Goal: Task Accomplishment & Management: Manage account settings

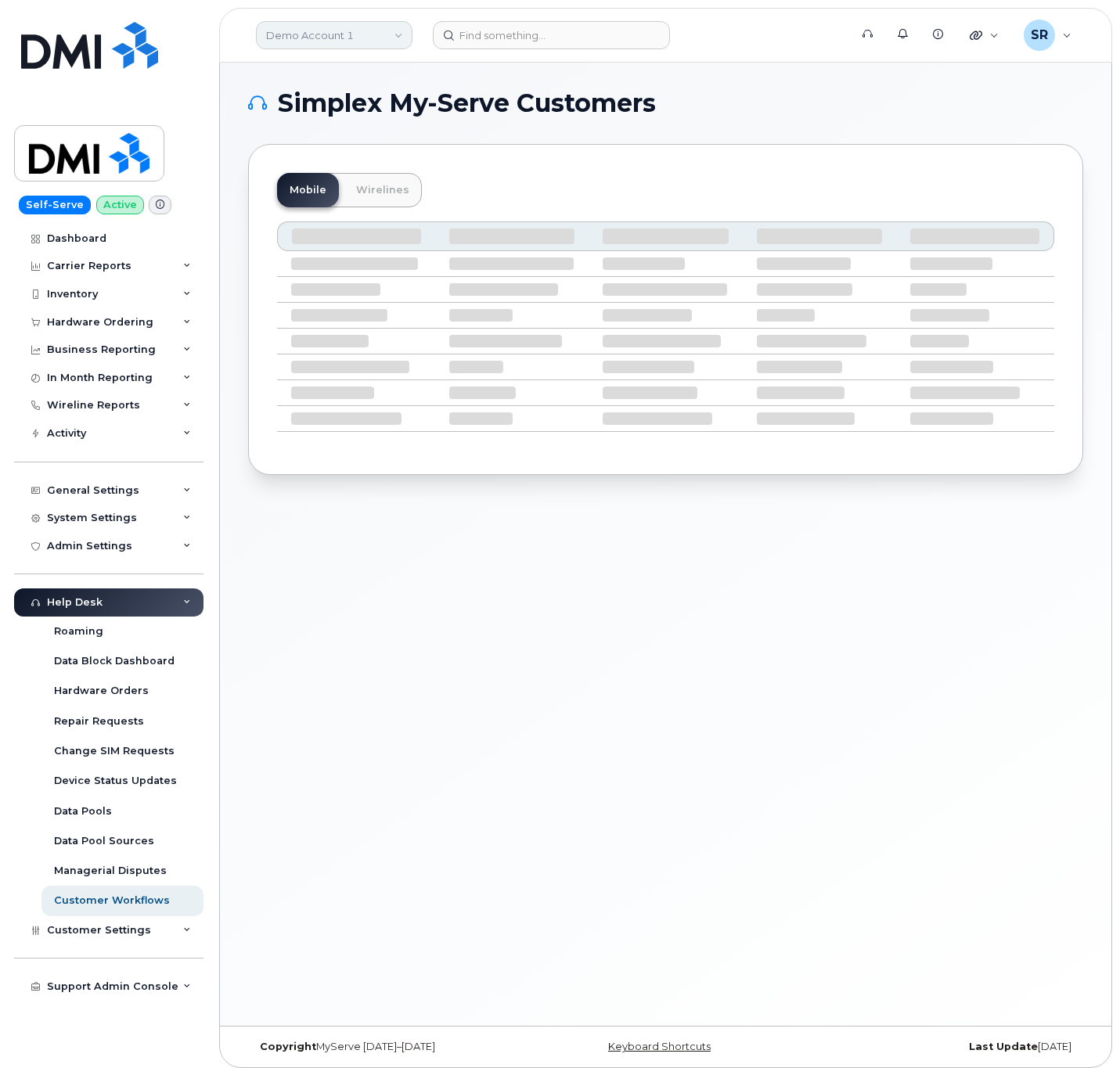
click at [390, 38] on link "Demo Account 1" at bounding box center [334, 35] width 157 height 28
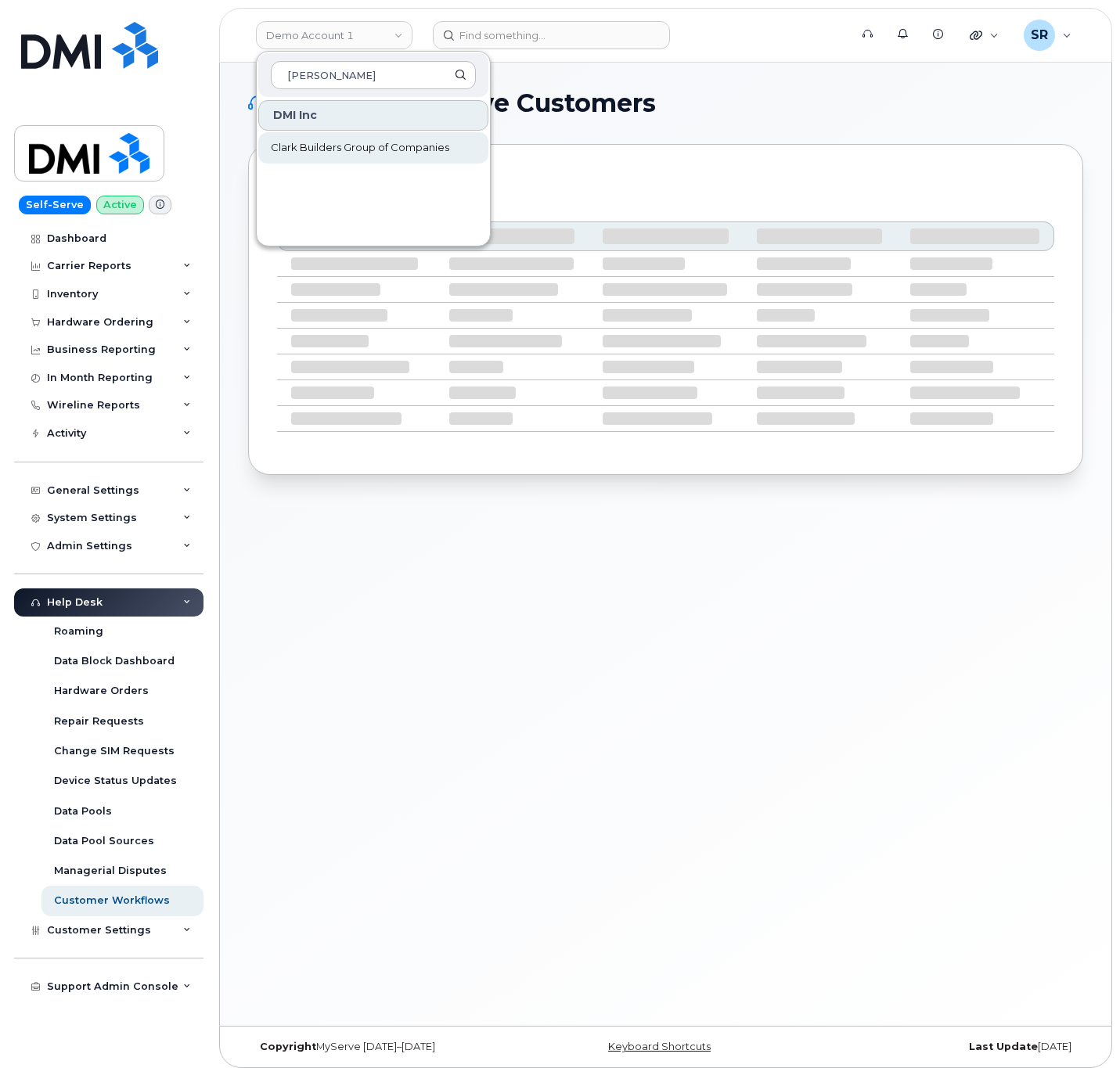
type input "clark"
click at [320, 142] on span "Clark Builders Group of Companies" at bounding box center [360, 148] width 179 height 16
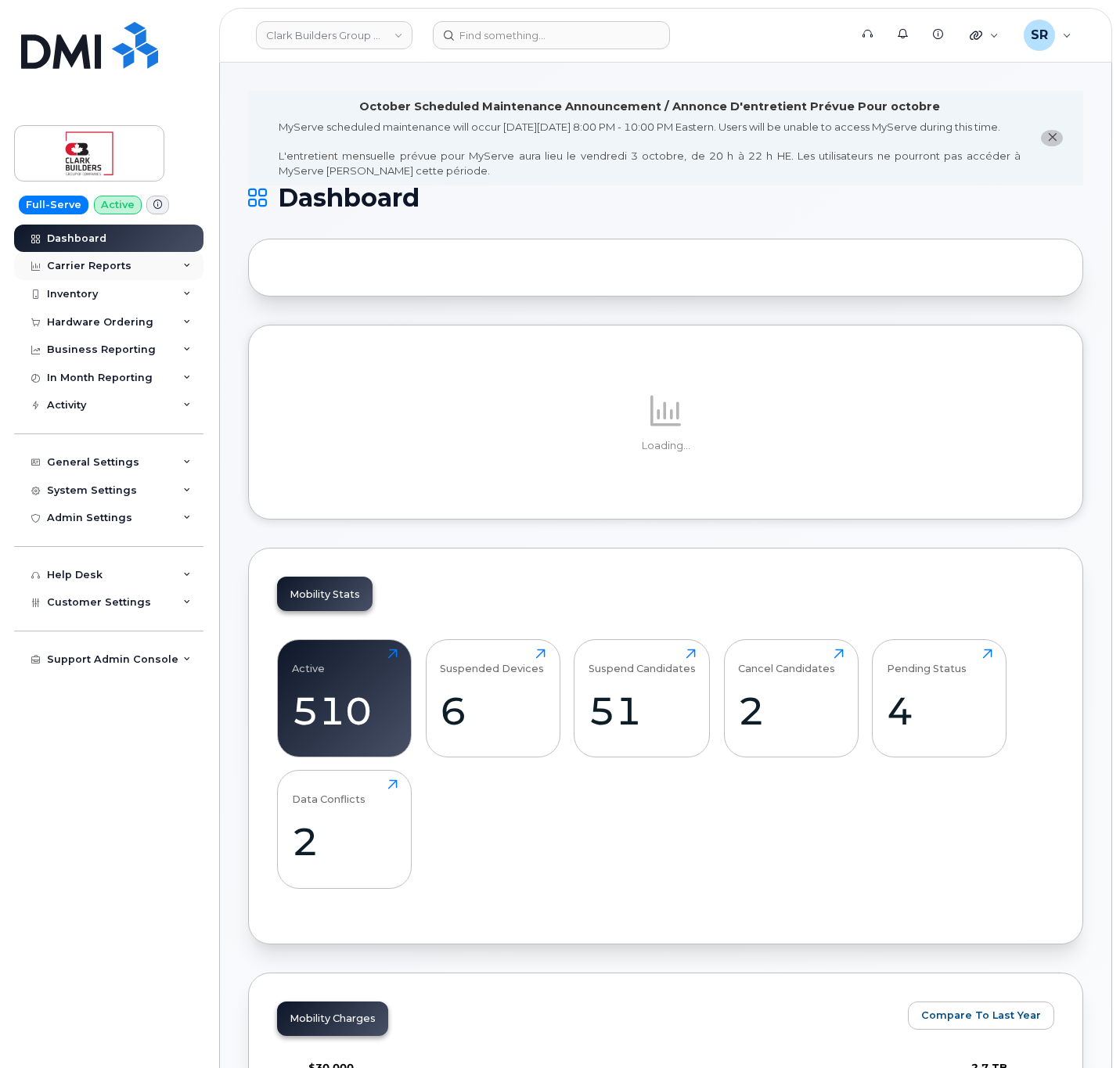
click at [172, 273] on div "Carrier Reports" at bounding box center [109, 267] width 189 height 28
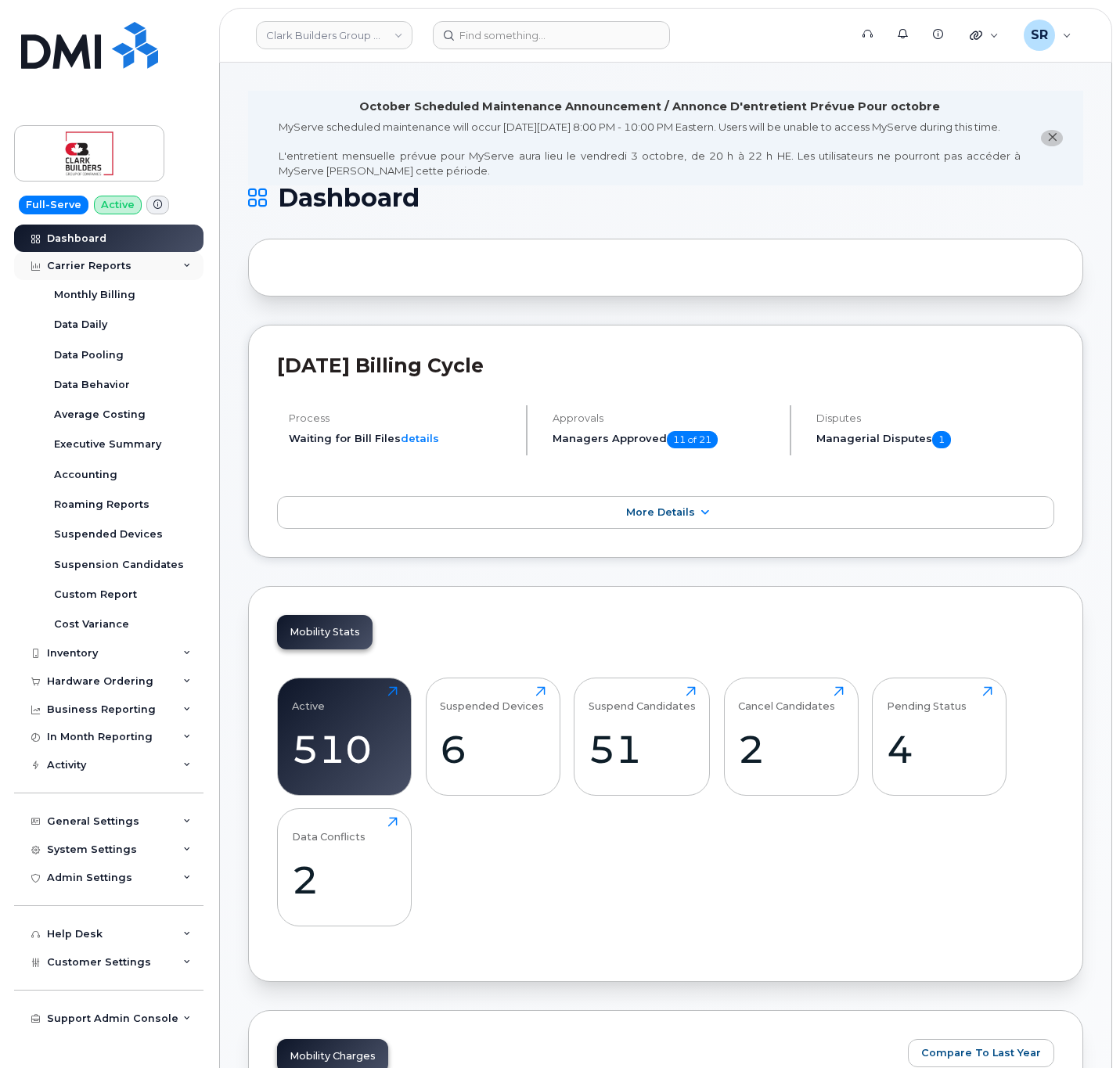
click at [155, 266] on div "Carrier Reports" at bounding box center [109, 267] width 189 height 28
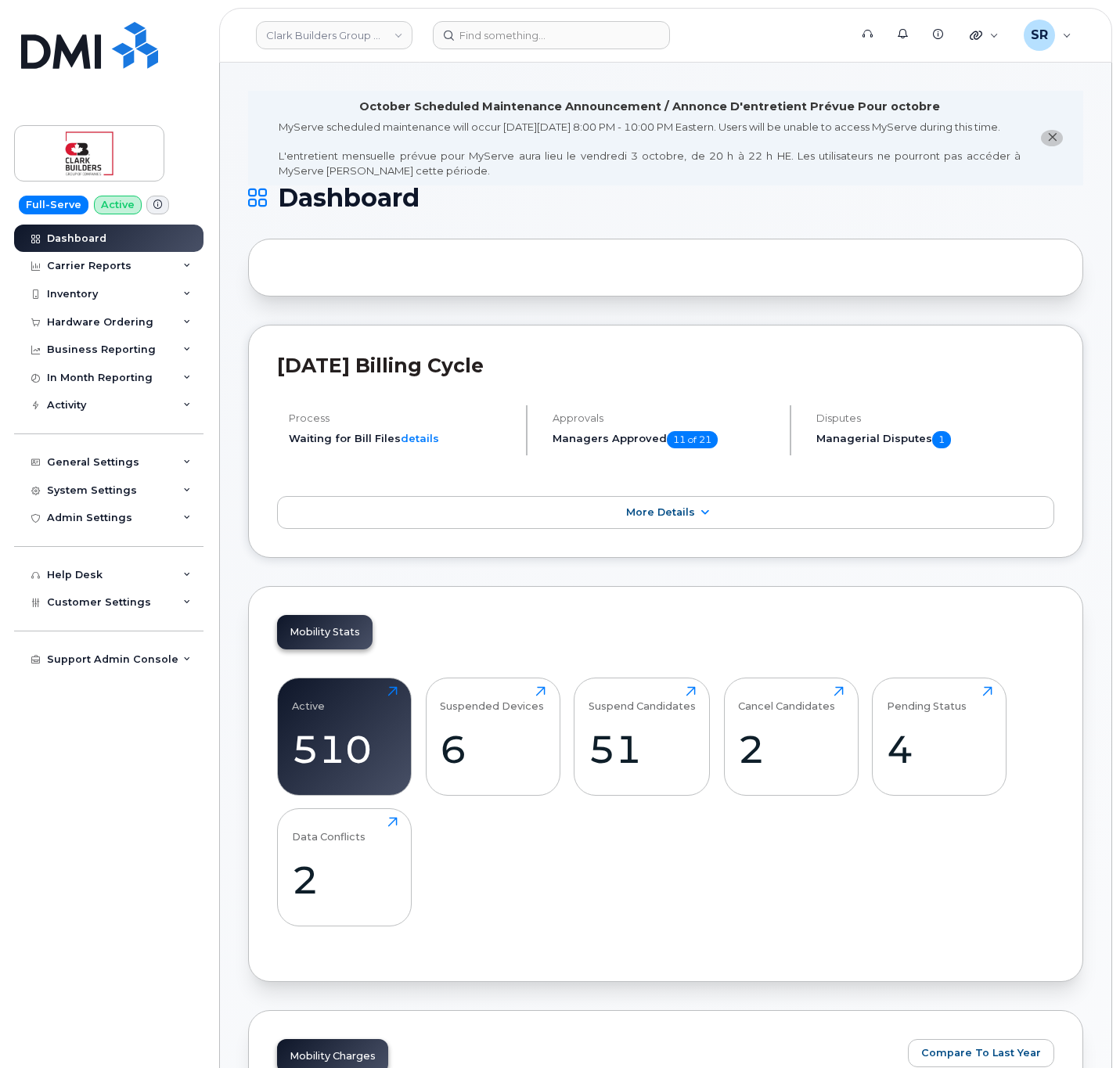
click at [158, 206] on icon at bounding box center [158, 205] width 9 height 9
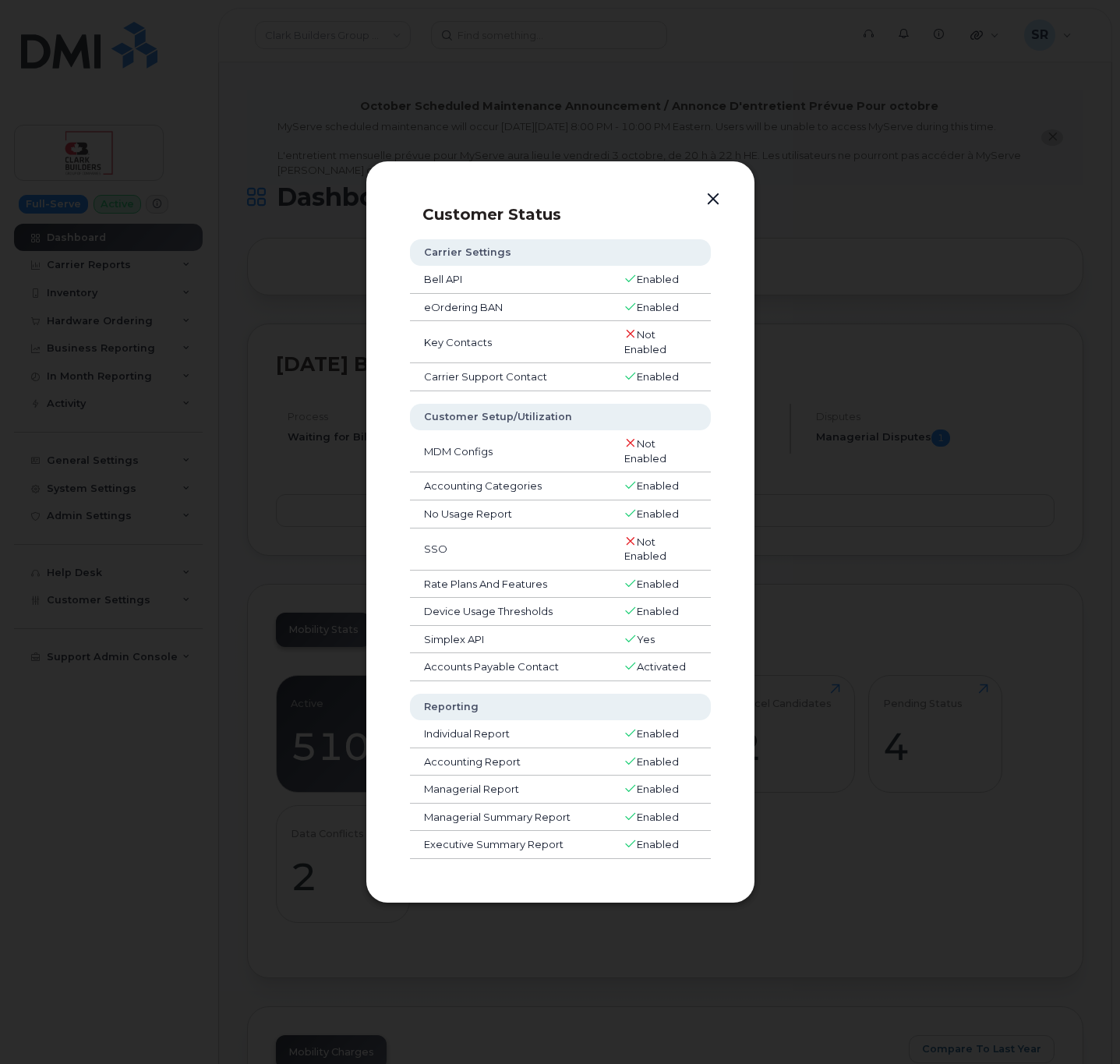
click at [719, 189] on button "button" at bounding box center [713, 199] width 24 height 22
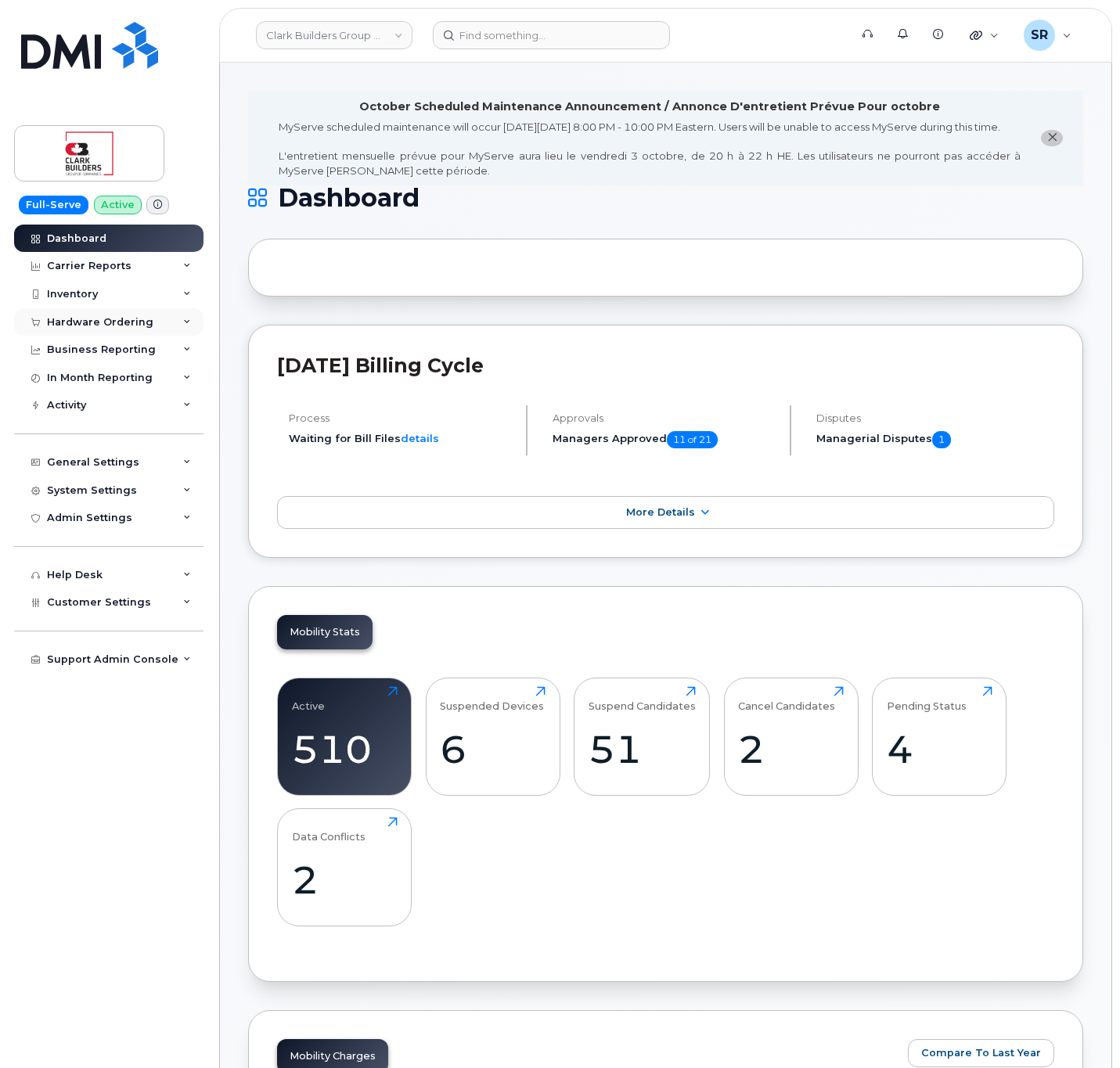
click at [138, 333] on div "Hardware Ordering" at bounding box center [109, 322] width 189 height 28
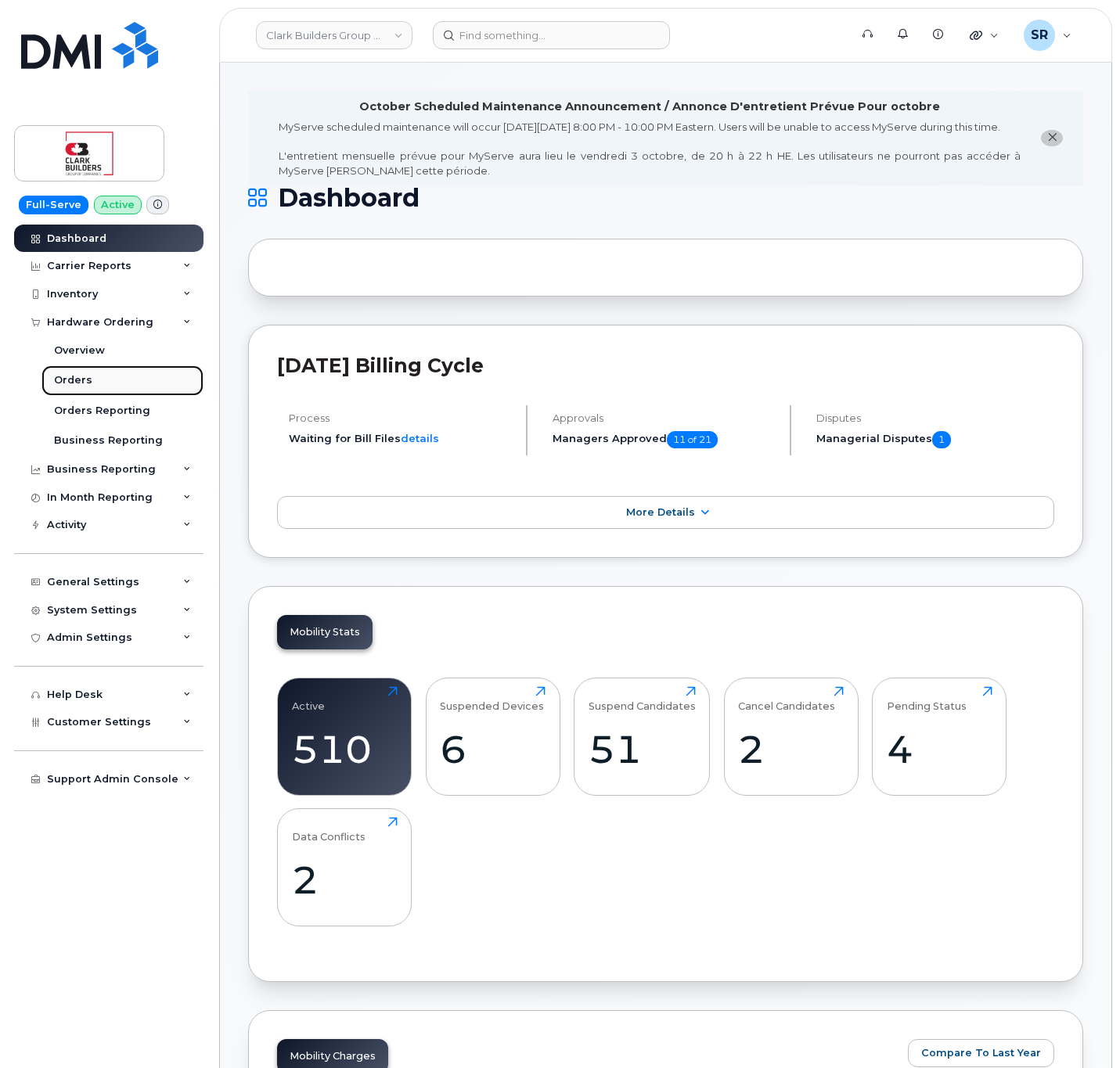
click at [90, 385] on link "Orders" at bounding box center [122, 381] width 162 height 30
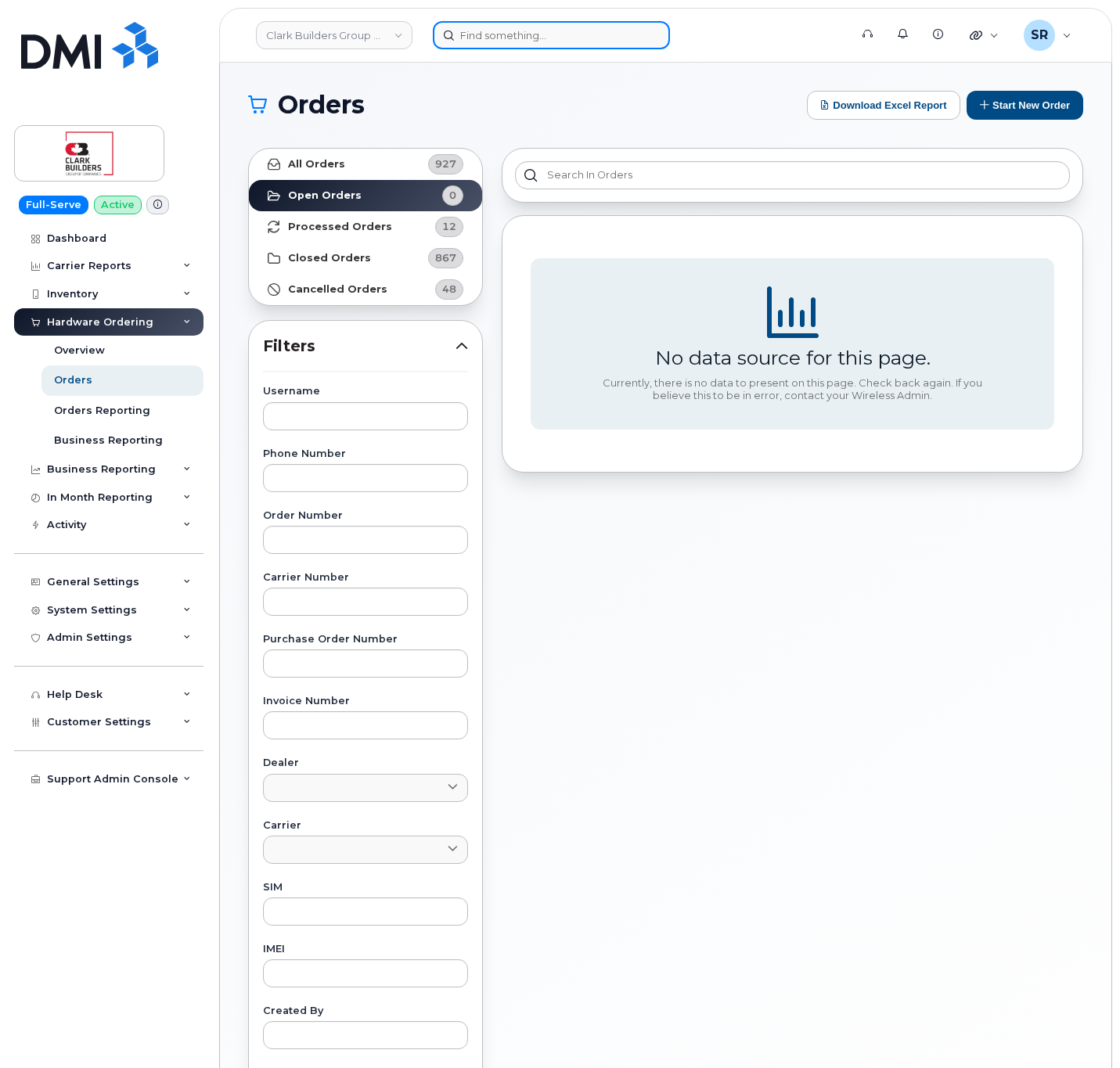
click at [606, 29] on input at bounding box center [552, 35] width 237 height 28
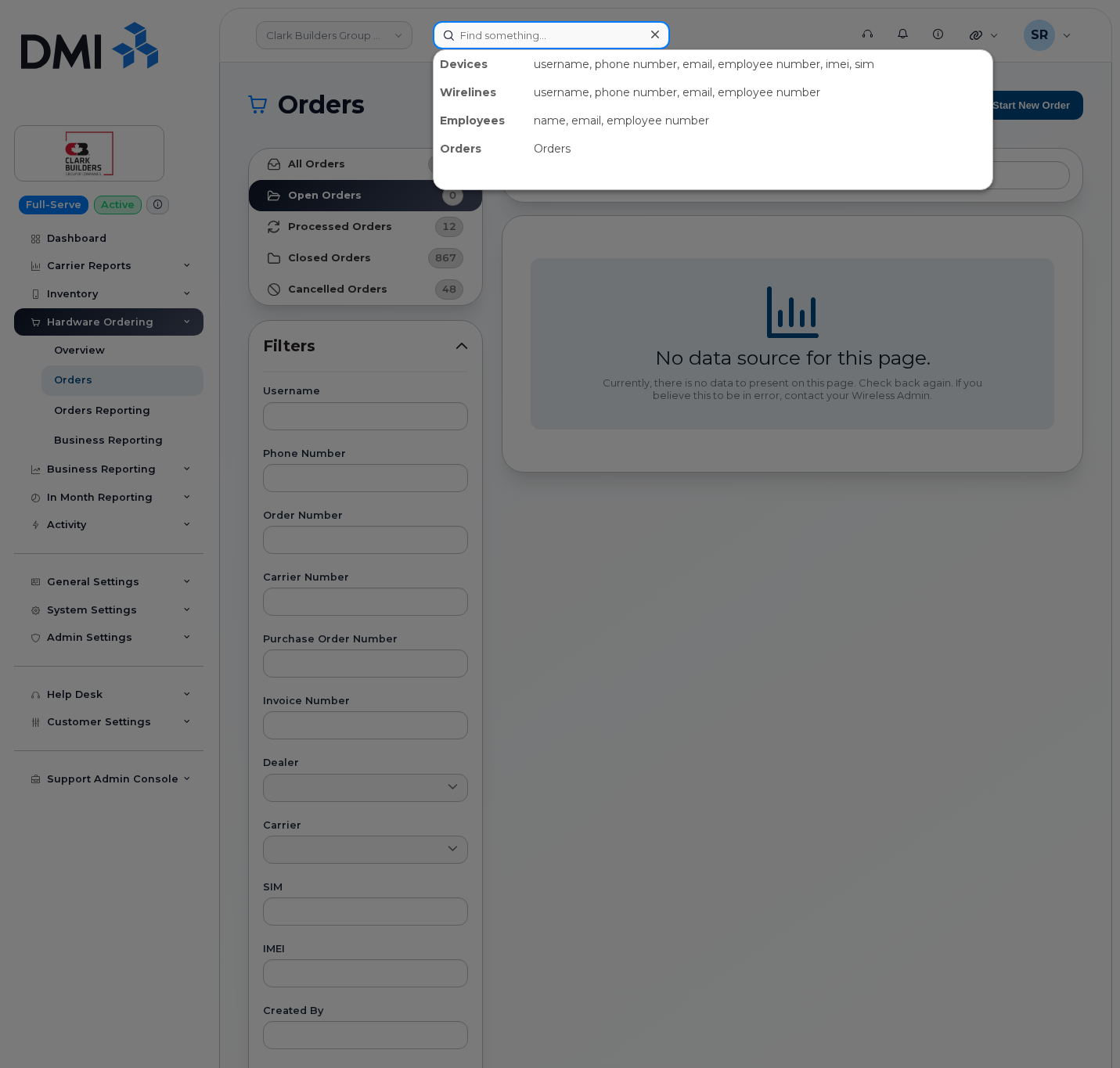
paste input "1ClarkB@myserve.ca"
type input "1ClarkB@myserve.ca"
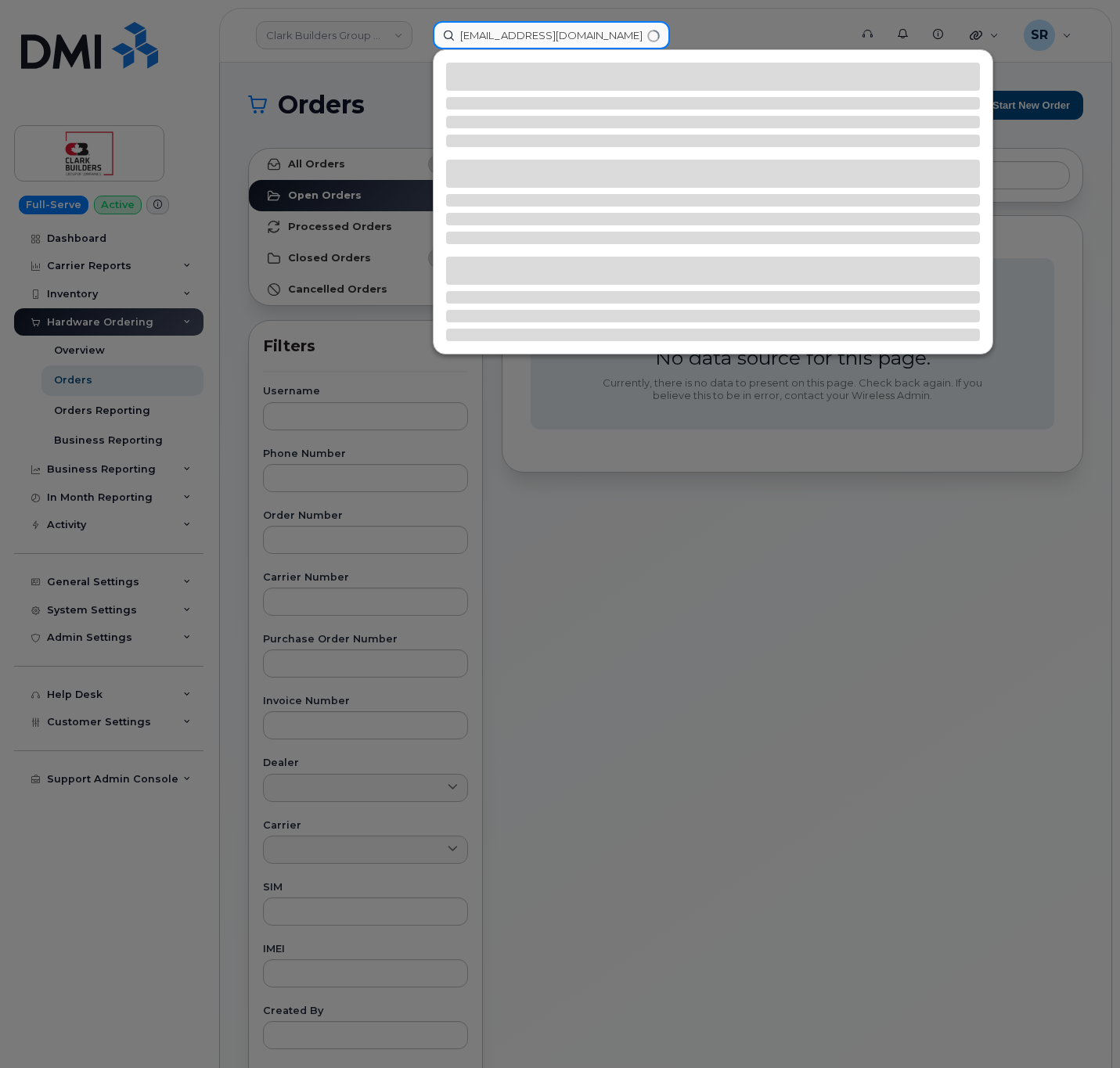
drag, startPoint x: 606, startPoint y: 29, endPoint x: 331, endPoint y: 48, distance: 275.7
click at [421, 48] on div "1ClarkB@myserve.ca" at bounding box center [636, 35] width 431 height 28
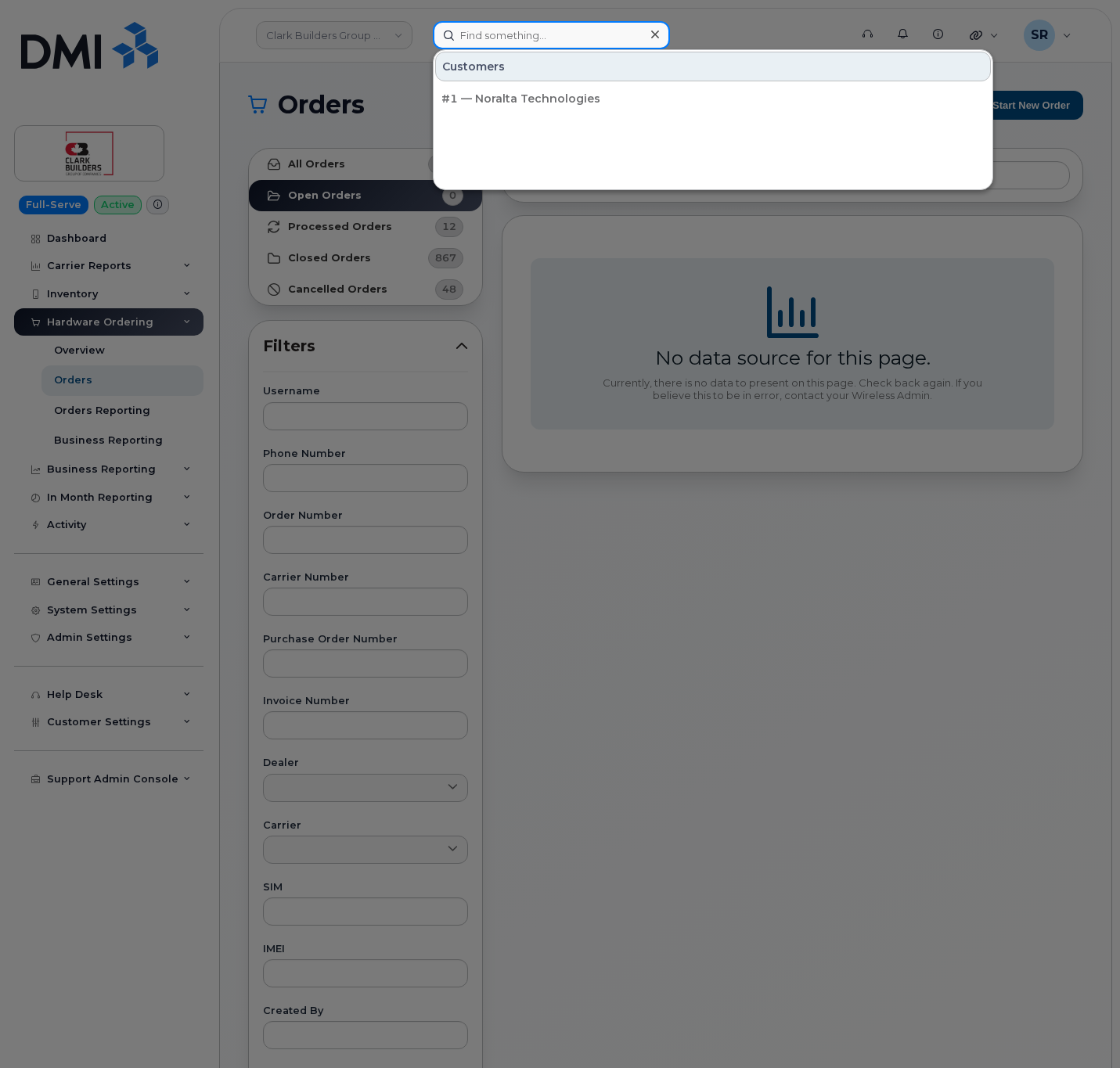
paste input "867 445 7210"
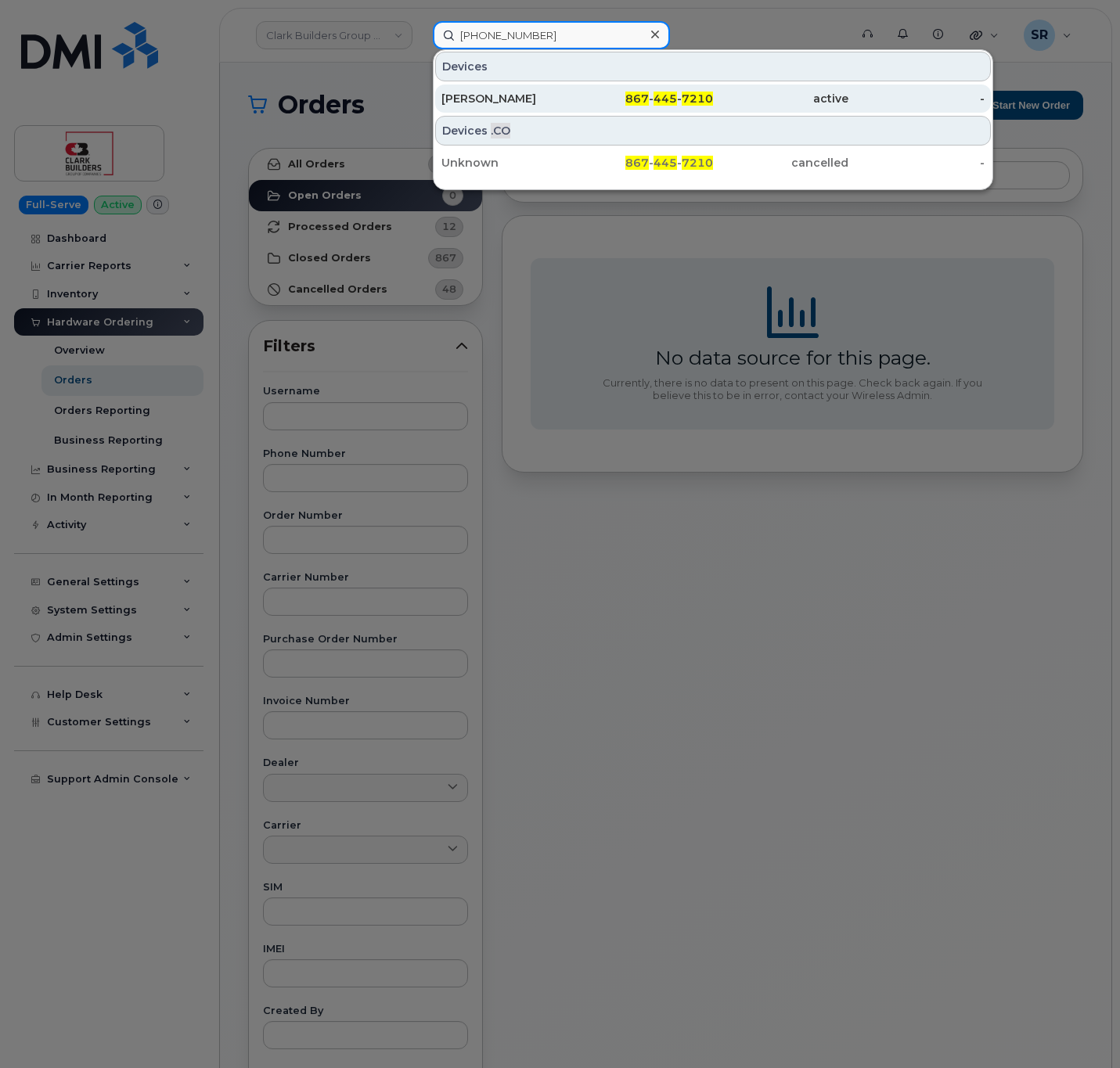
type input "867 445 7210"
click at [580, 105] on div "867 - 445 - 7210" at bounding box center [644, 99] width 135 height 16
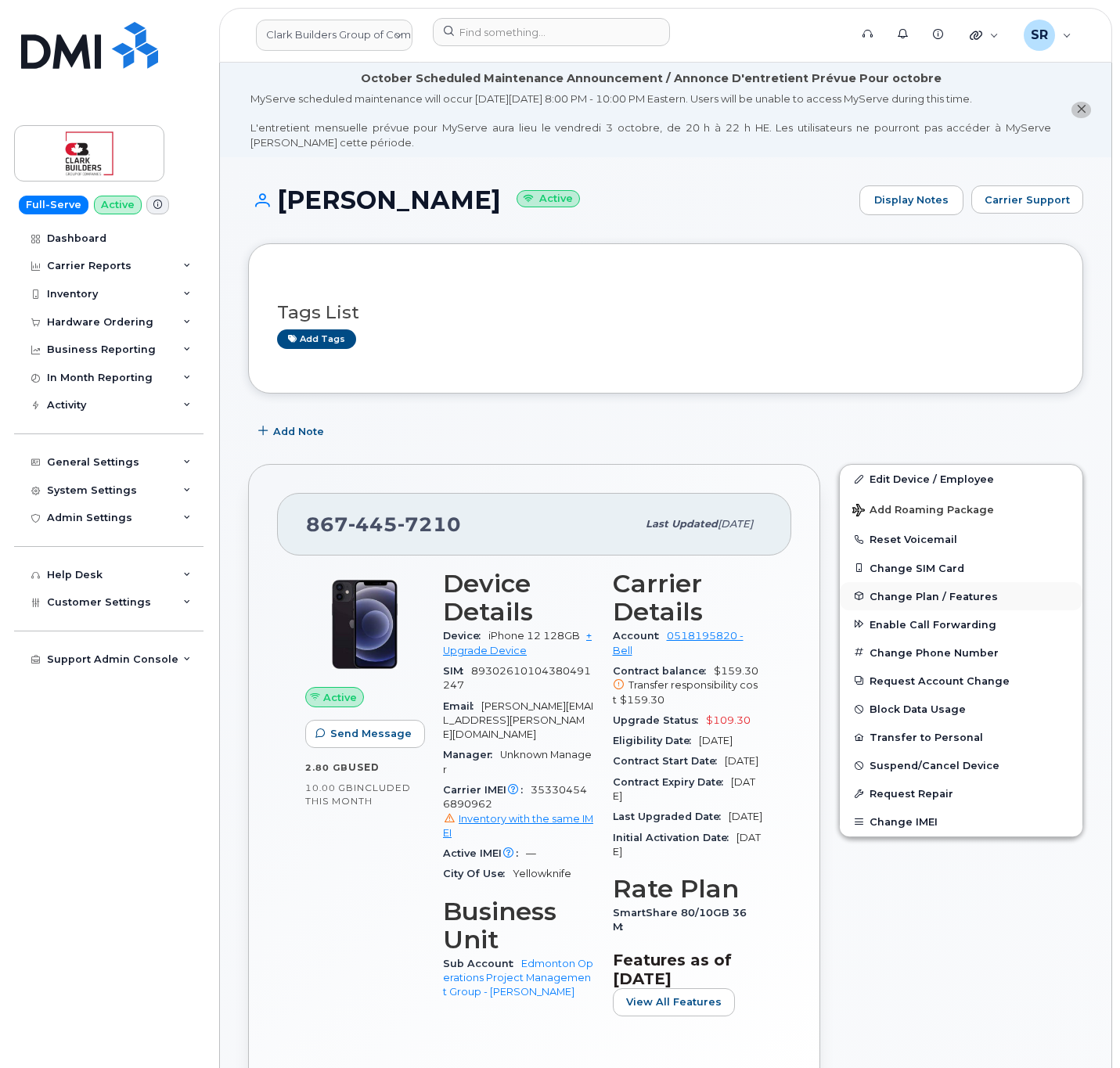
click at [1013, 596] on button "Change Plan / Features" at bounding box center [961, 597] width 243 height 28
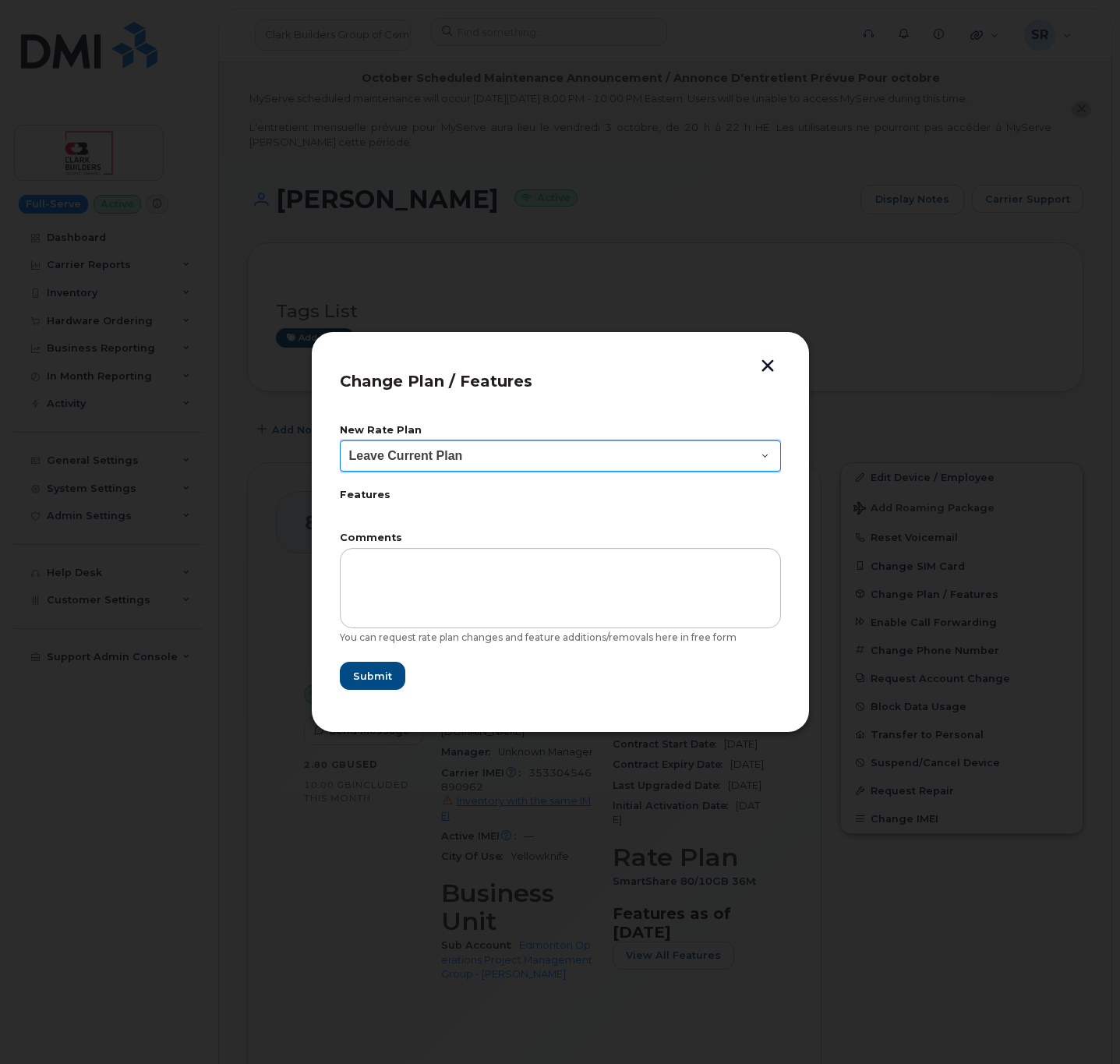
click at [594, 461] on select "Leave Current Plan BYOD SmartShare 65/10GB SmartShare 70/7GB SmartShare 80/10GB…" at bounding box center [560, 455] width 441 height 31
click at [593, 453] on select "Leave Current Plan BYOD SmartShare 65/10GB SmartShare 70/7GB SmartShare 80/10GB…" at bounding box center [560, 455] width 441 height 31
click at [765, 365] on button "button" at bounding box center [767, 367] width 24 height 17
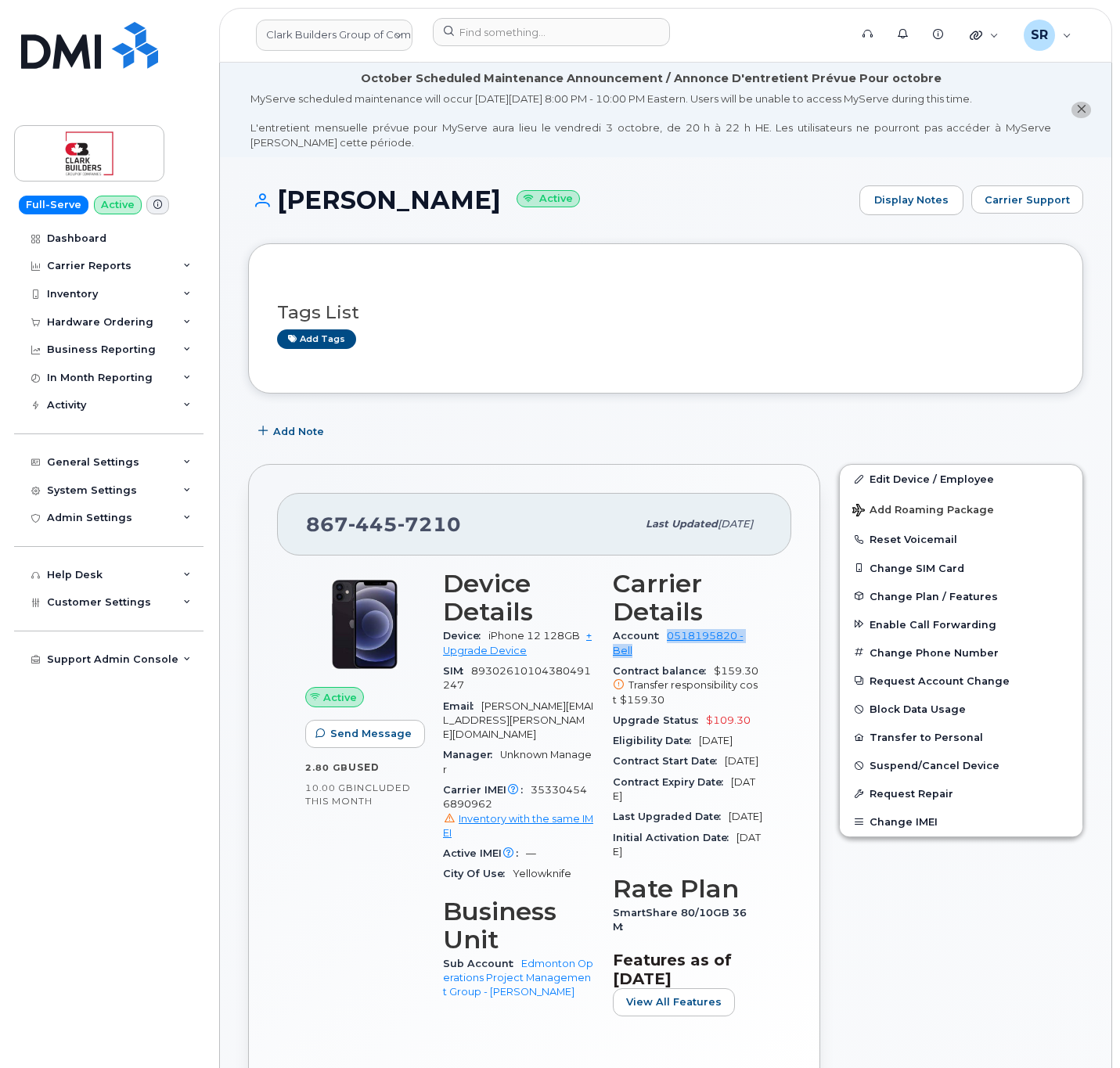
drag, startPoint x: 664, startPoint y: 643, endPoint x: 746, endPoint y: 654, distance: 82.7
click at [746, 654] on div "Account 0518195820 - Bell" at bounding box center [688, 644] width 151 height 35
copy link "0518195820 - Bell"
click at [143, 517] on div "Admin Settings" at bounding box center [109, 518] width 189 height 28
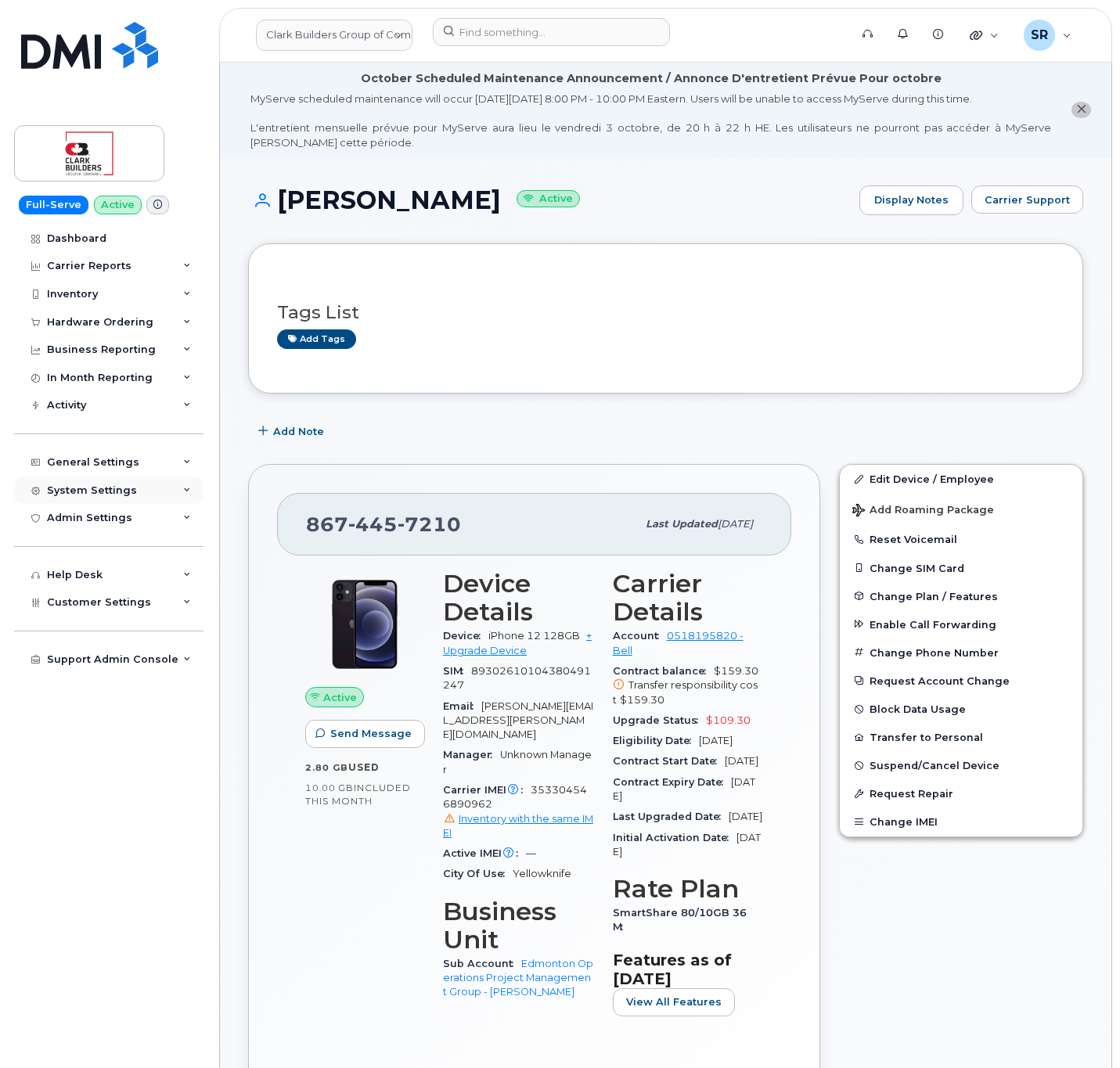
click at [156, 486] on div "System Settings" at bounding box center [109, 491] width 189 height 28
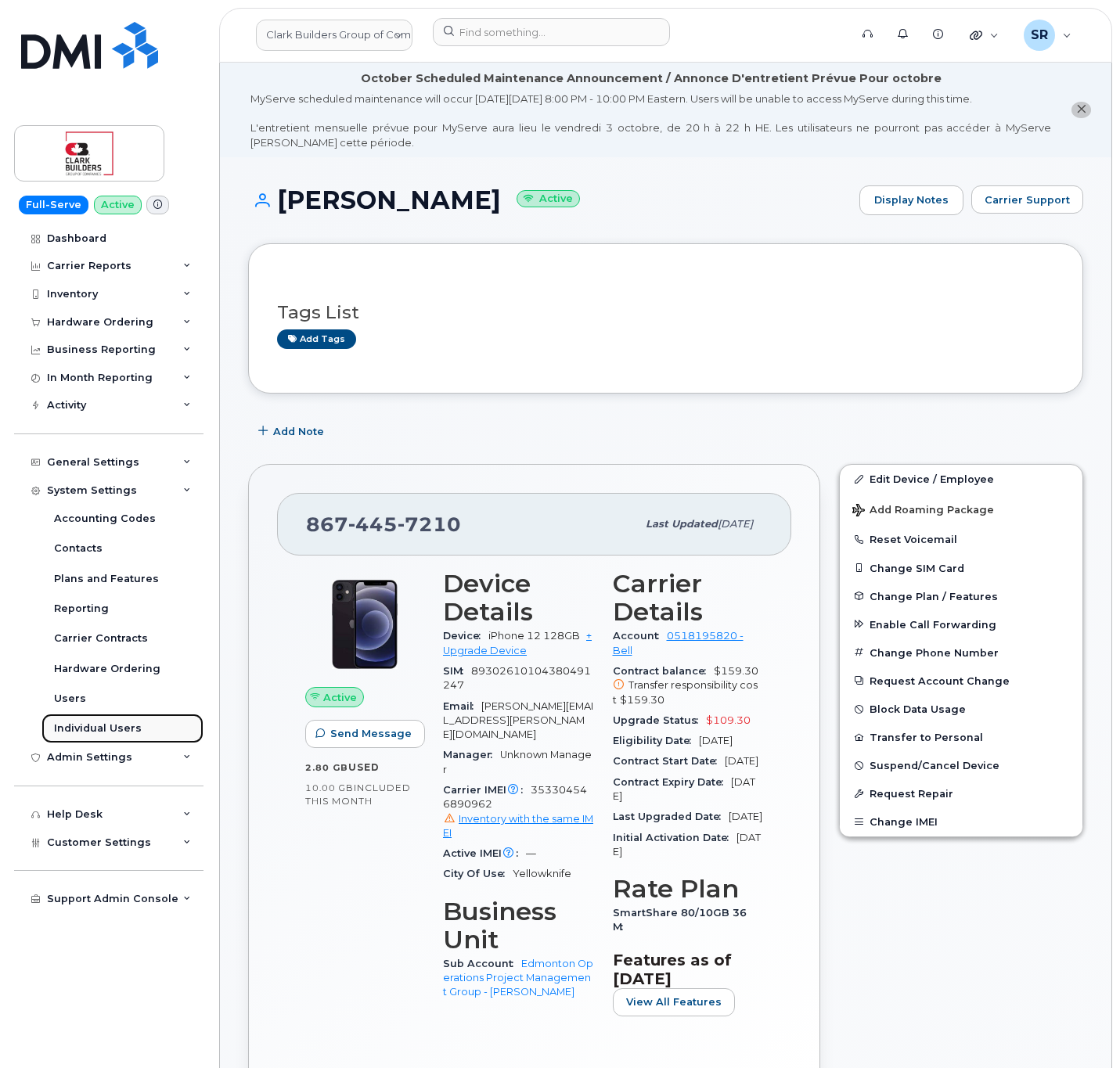
click at [132, 717] on link "Individual Users" at bounding box center [122, 729] width 162 height 30
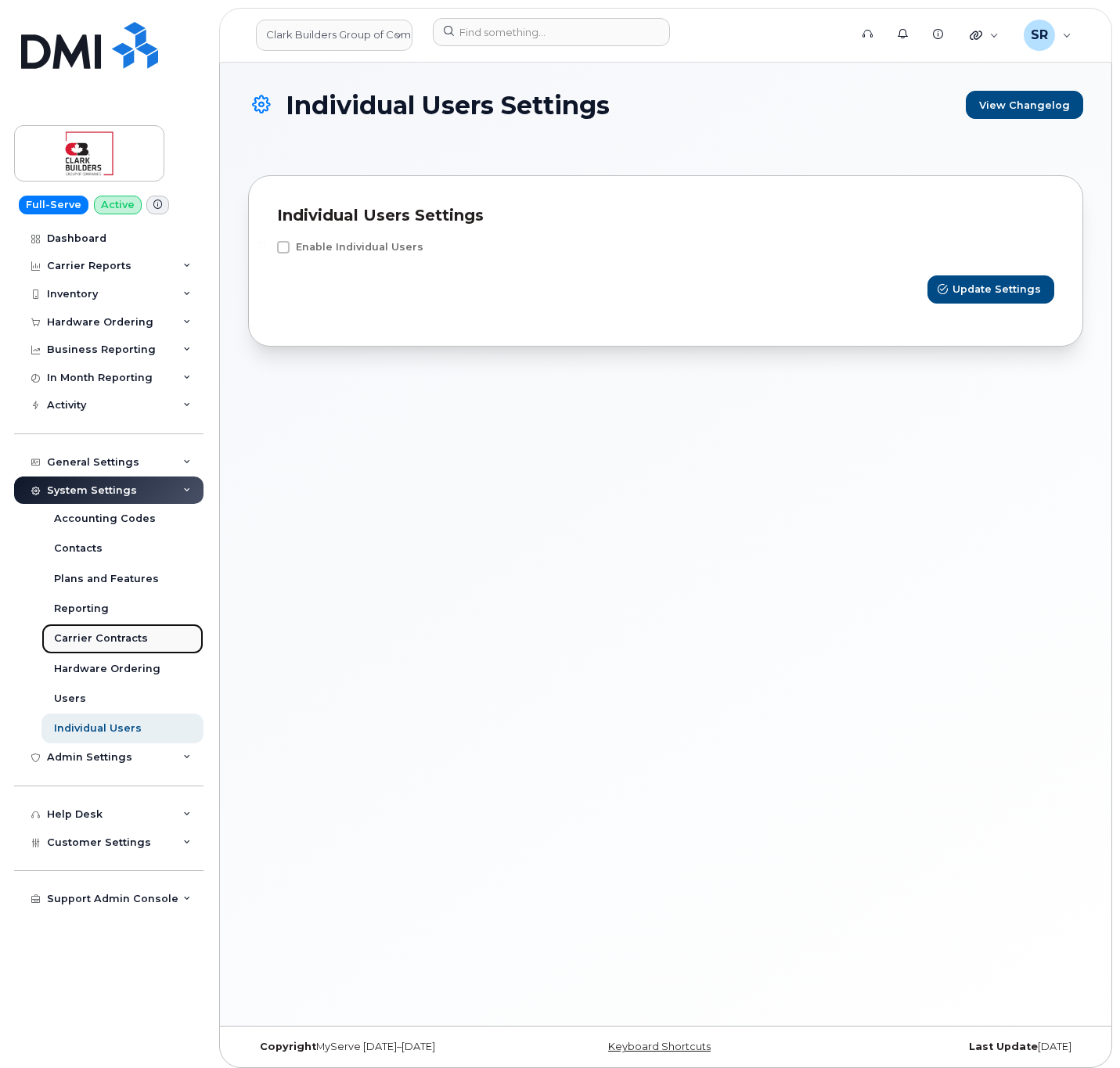
click at [134, 634] on div "Carrier Contracts" at bounding box center [101, 638] width 94 height 14
click at [125, 488] on div "System Settings" at bounding box center [92, 491] width 90 height 12
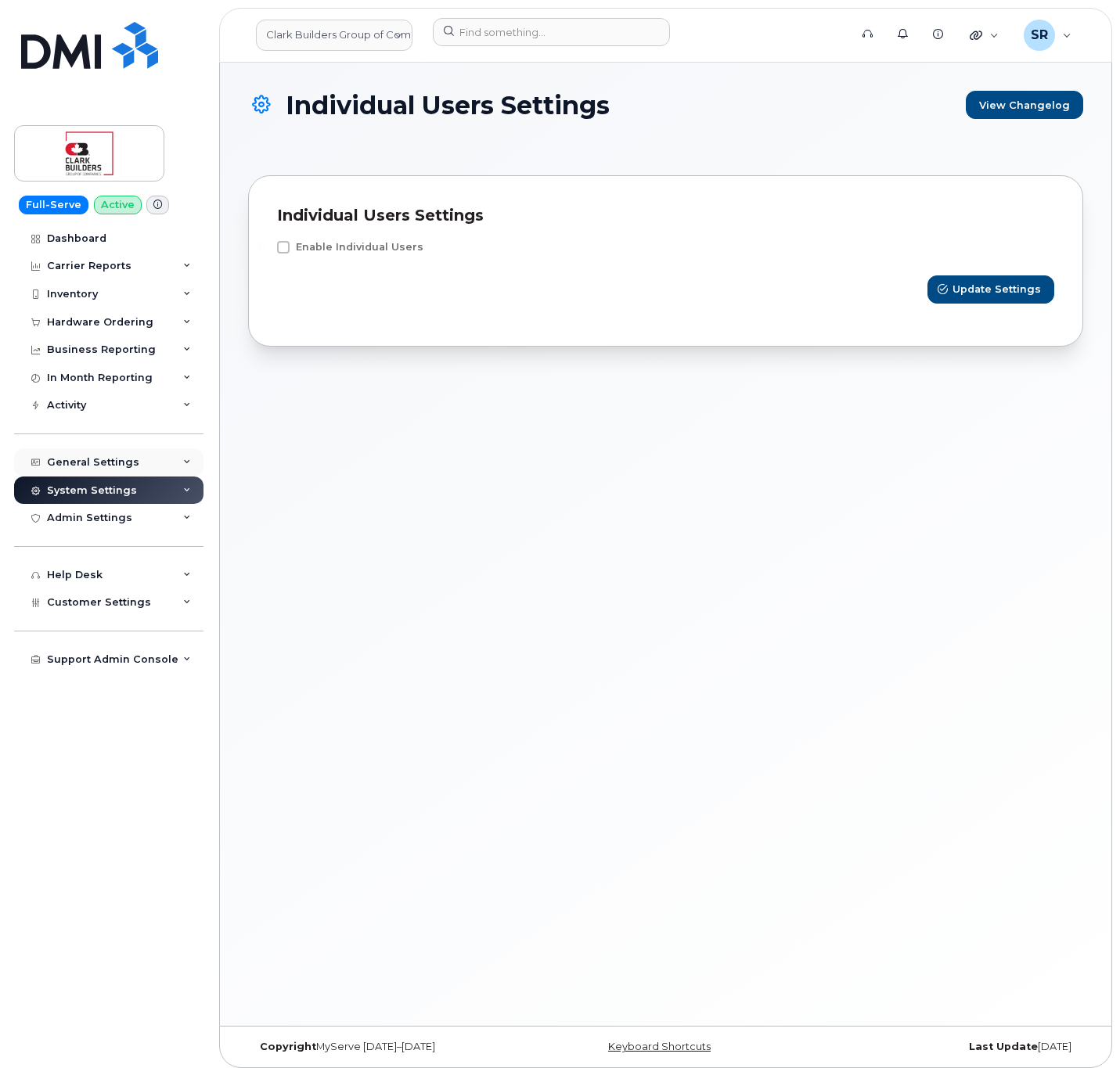
click at [134, 460] on div "General Settings" at bounding box center [109, 462] width 189 height 28
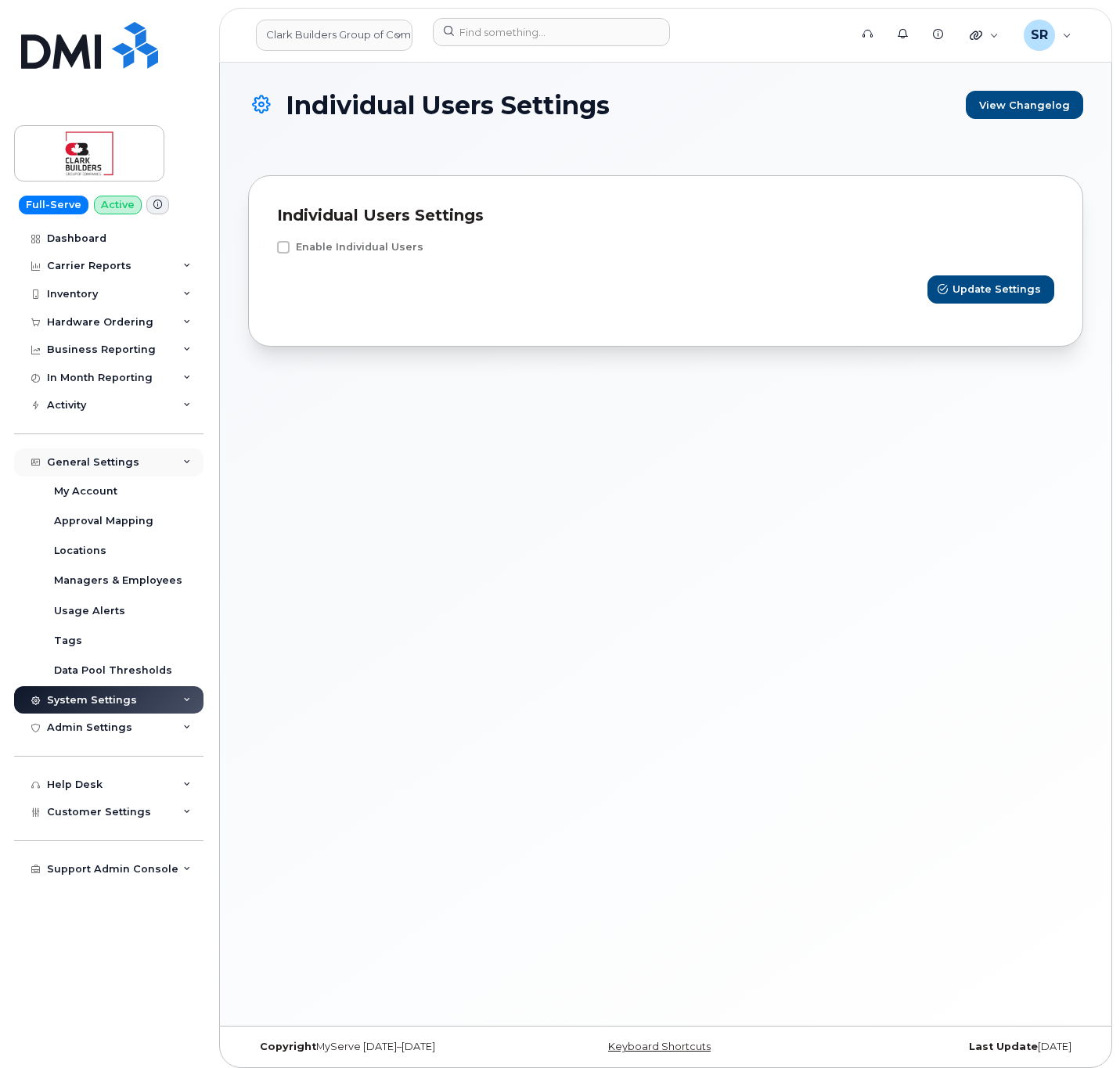
click at [134, 460] on div "General Settings" at bounding box center [109, 462] width 189 height 28
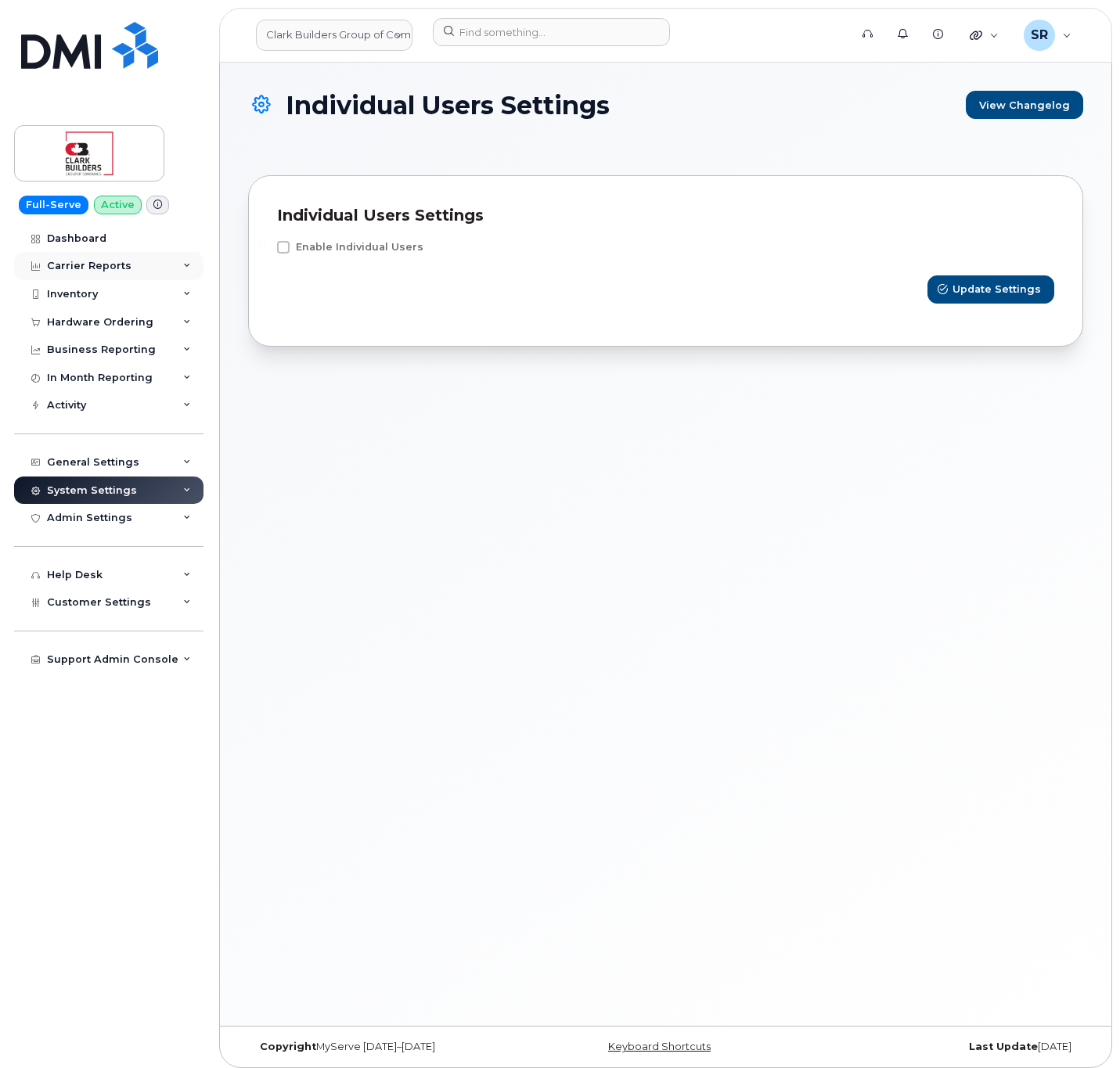
click at [181, 261] on div "Carrier Reports" at bounding box center [109, 267] width 189 height 28
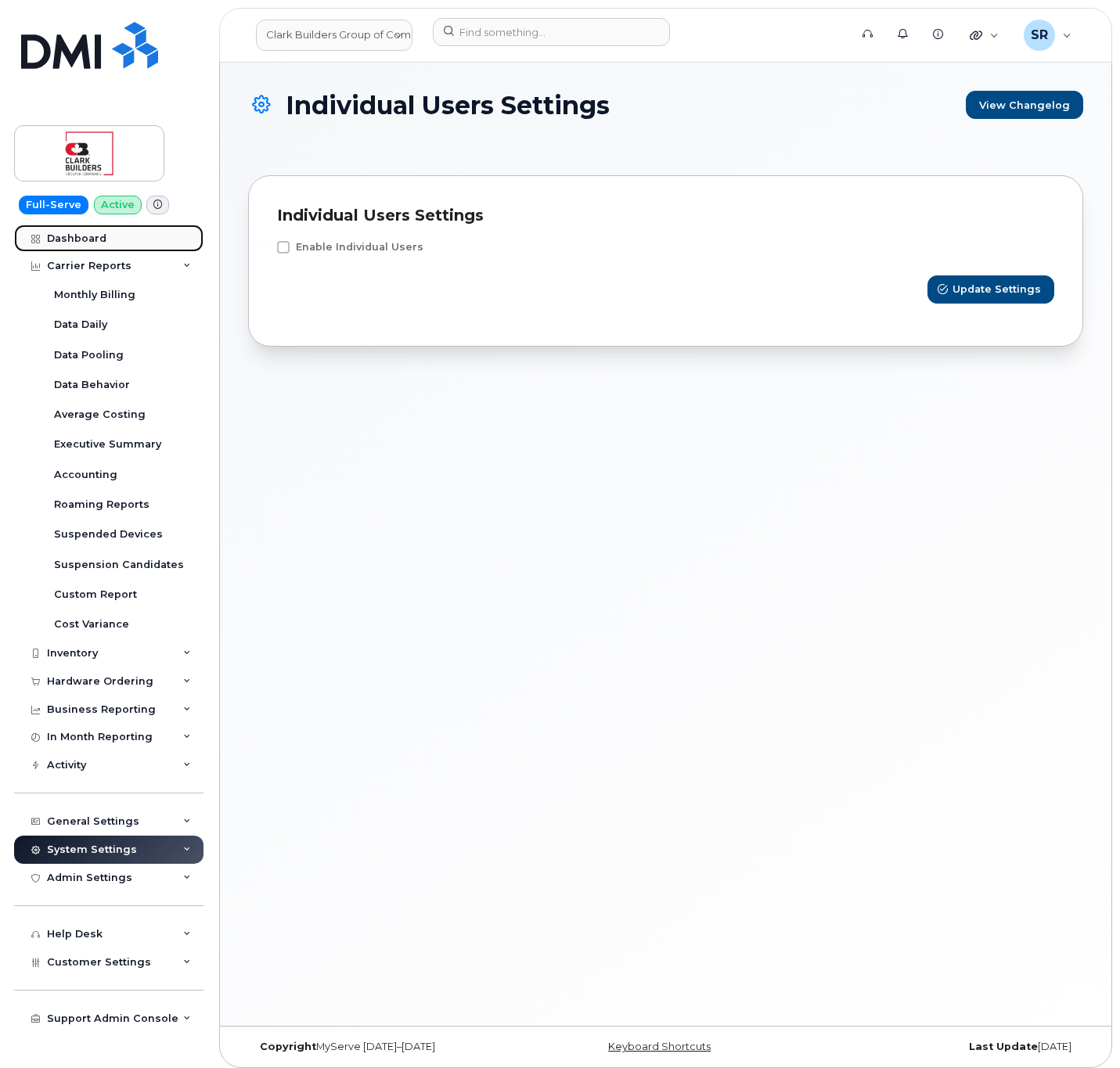
click at [112, 240] on link "Dashboard" at bounding box center [109, 239] width 189 height 28
click at [179, 1015] on div "Support Admin Console" at bounding box center [109, 1019] width 189 height 28
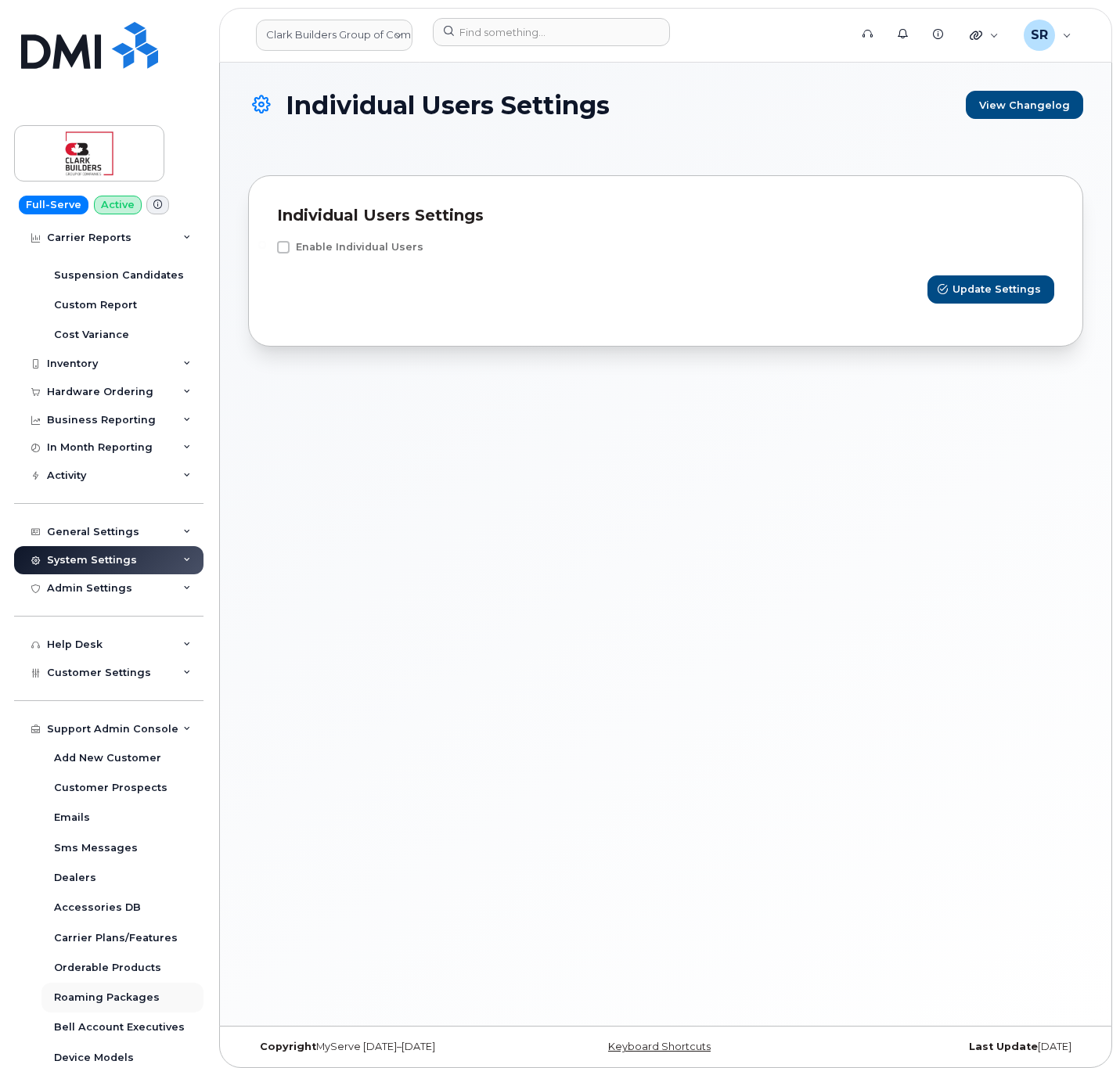
scroll to position [293, 0]
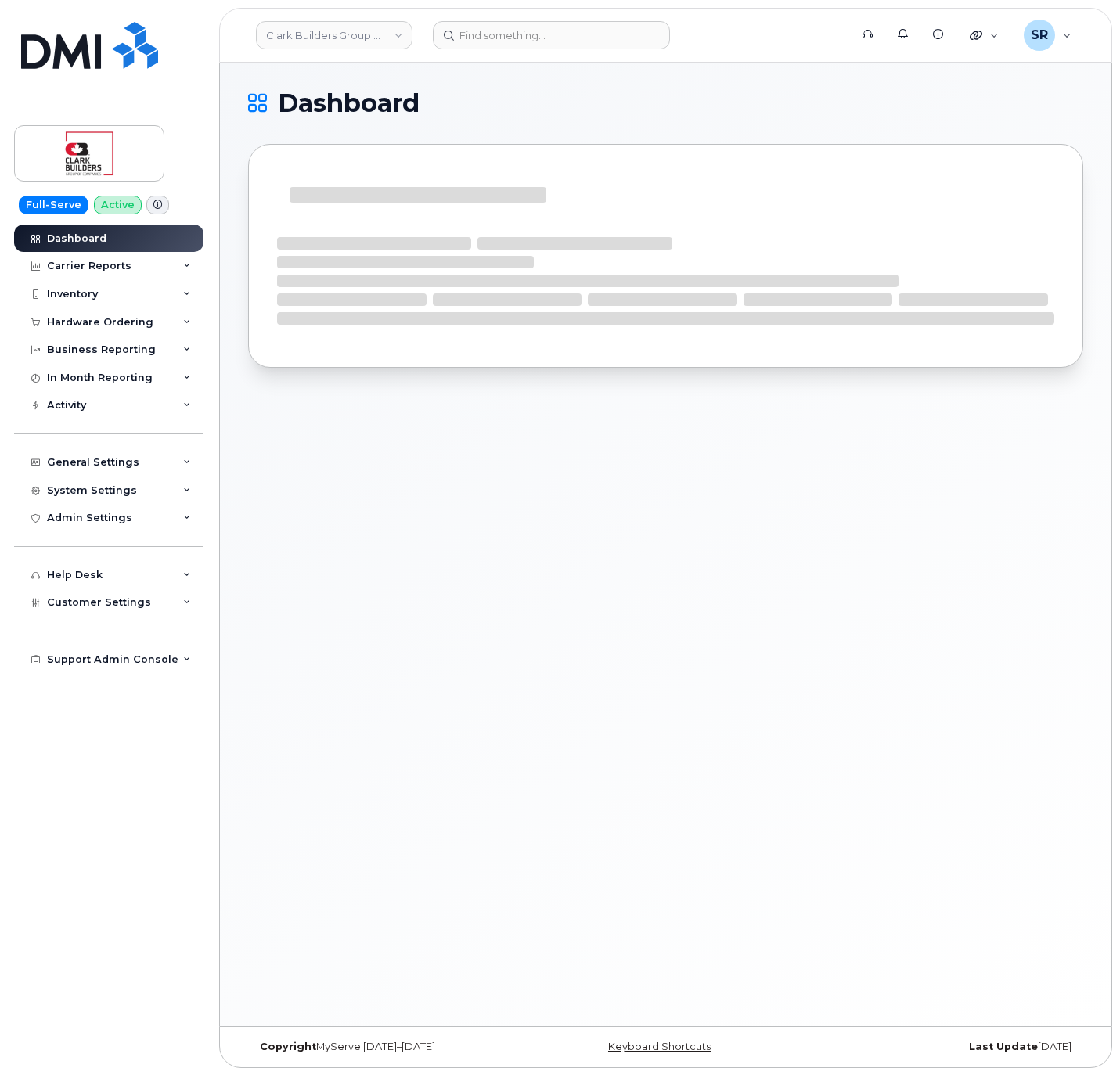
scroll to position [7, 0]
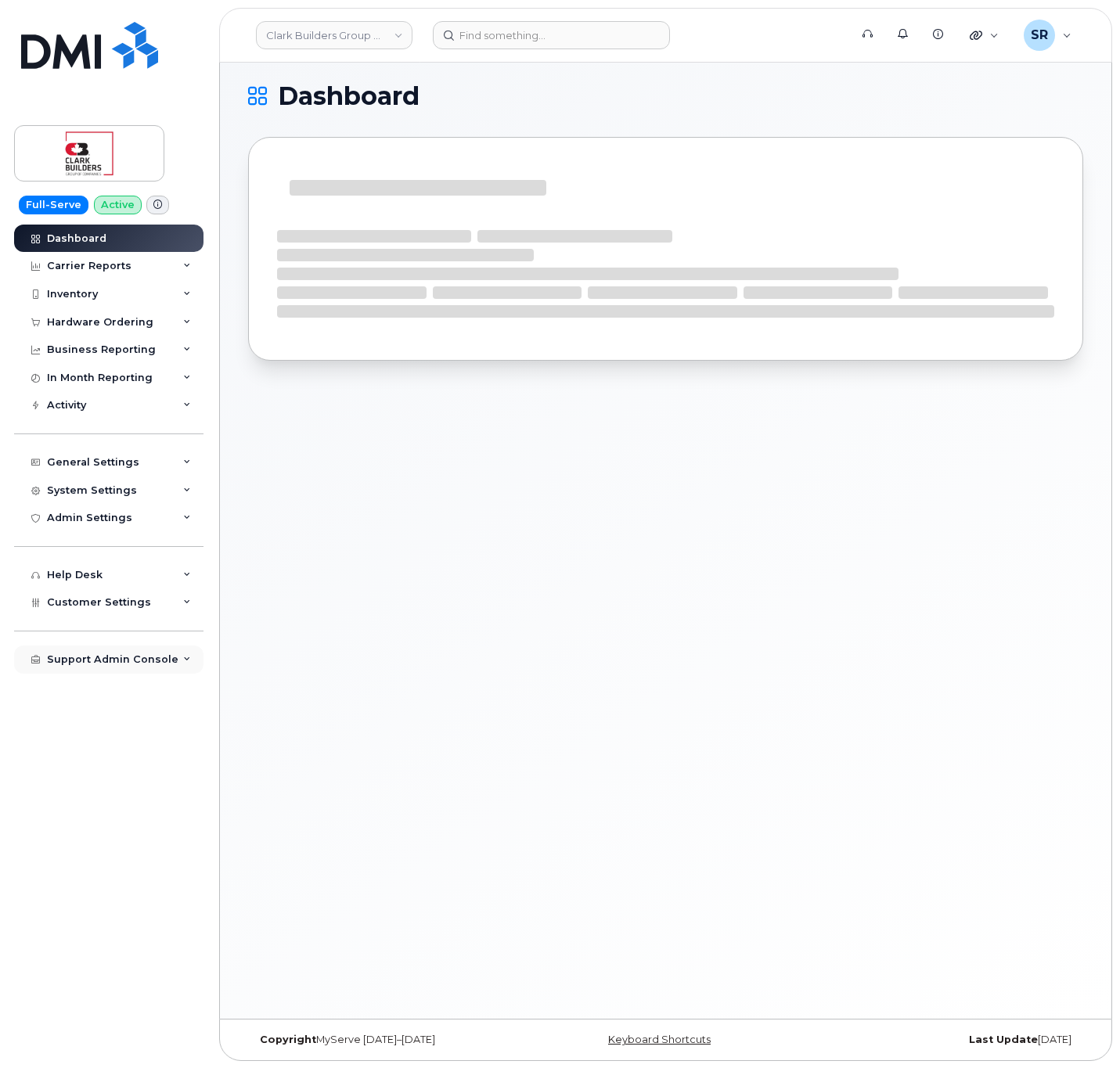
click at [183, 646] on div "Support Admin Console" at bounding box center [109, 660] width 189 height 28
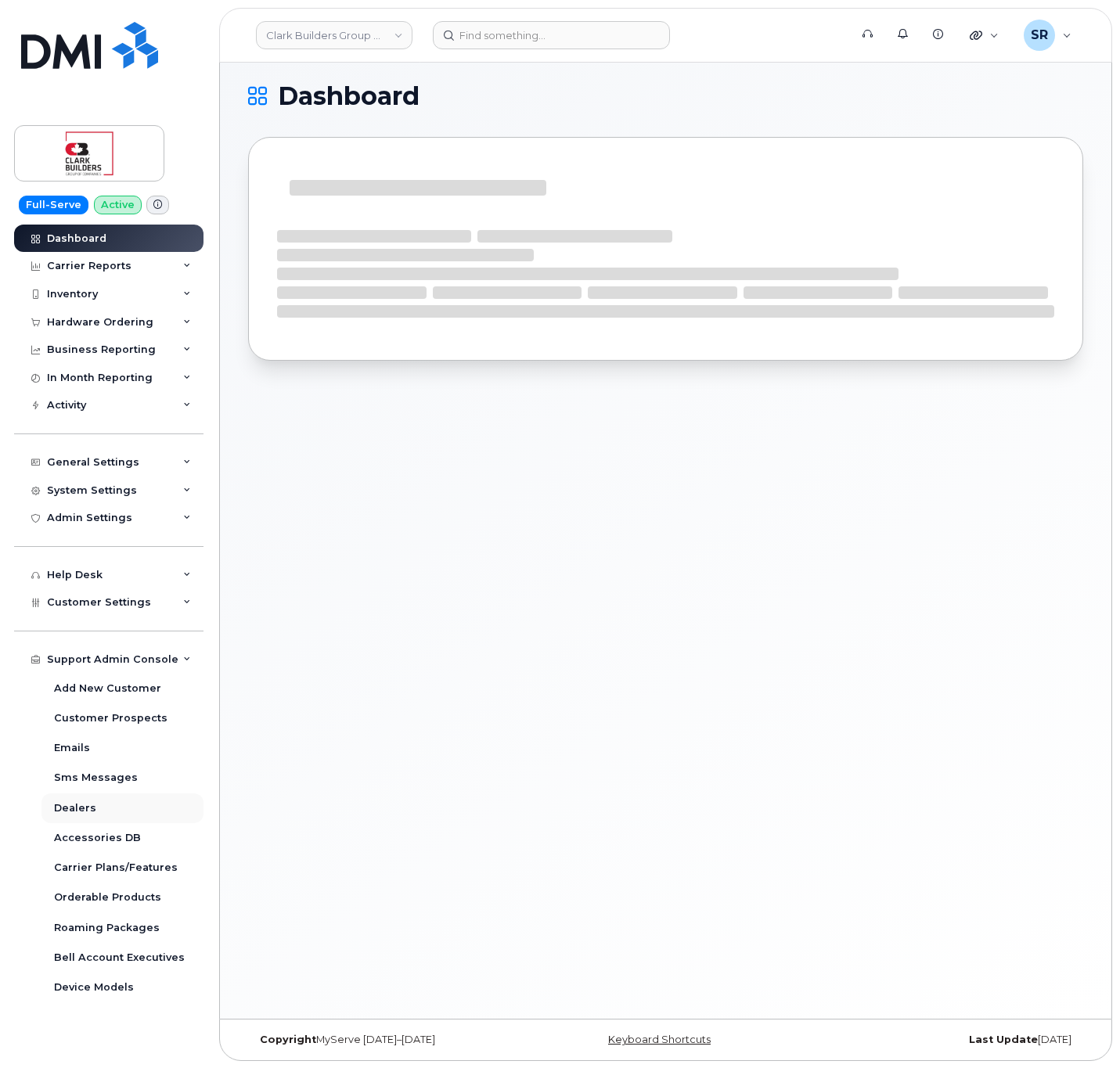
scroll to position [8, 0]
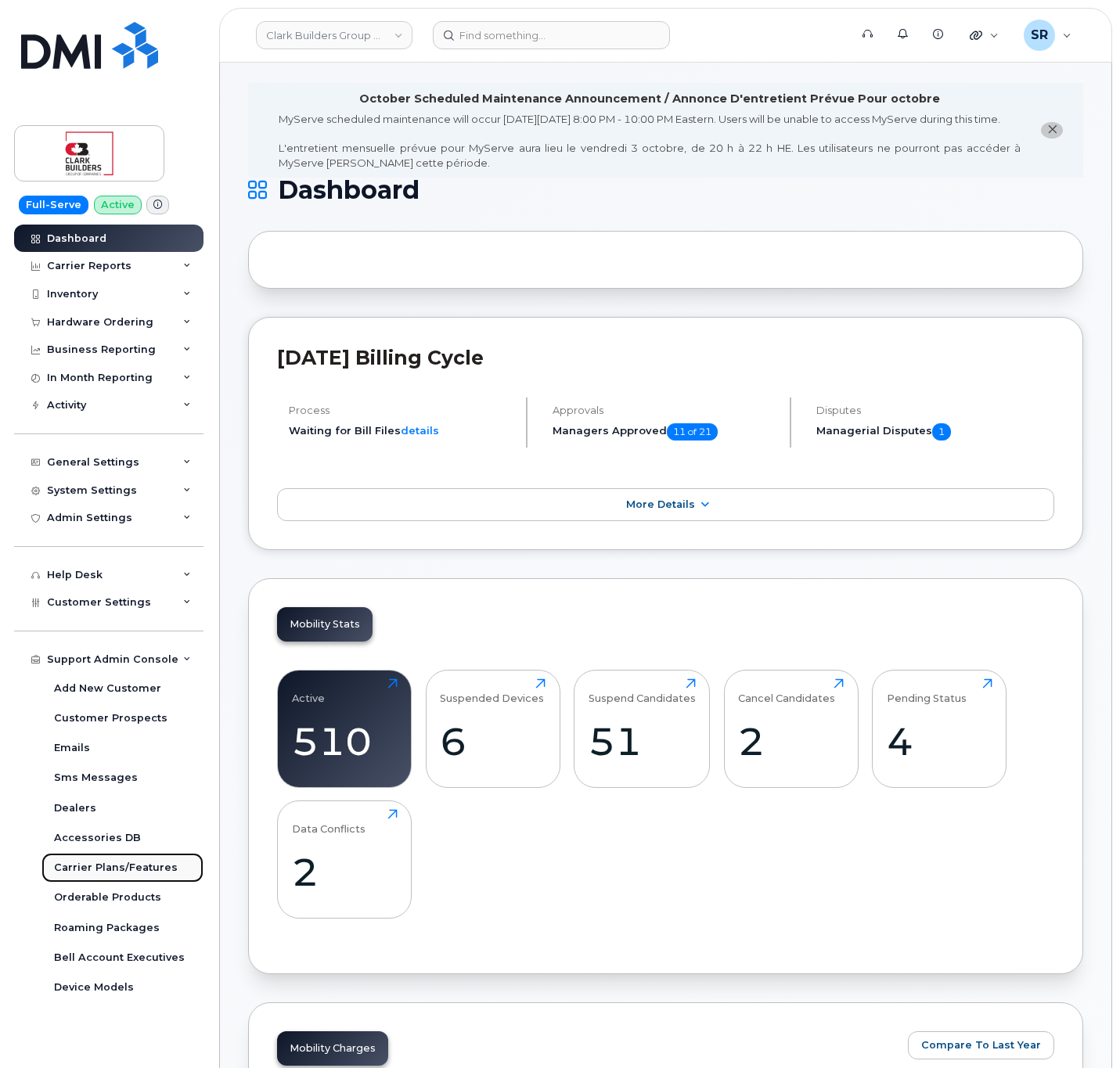
click at [159, 871] on div "Carrier Plans/Features" at bounding box center [116, 868] width 124 height 14
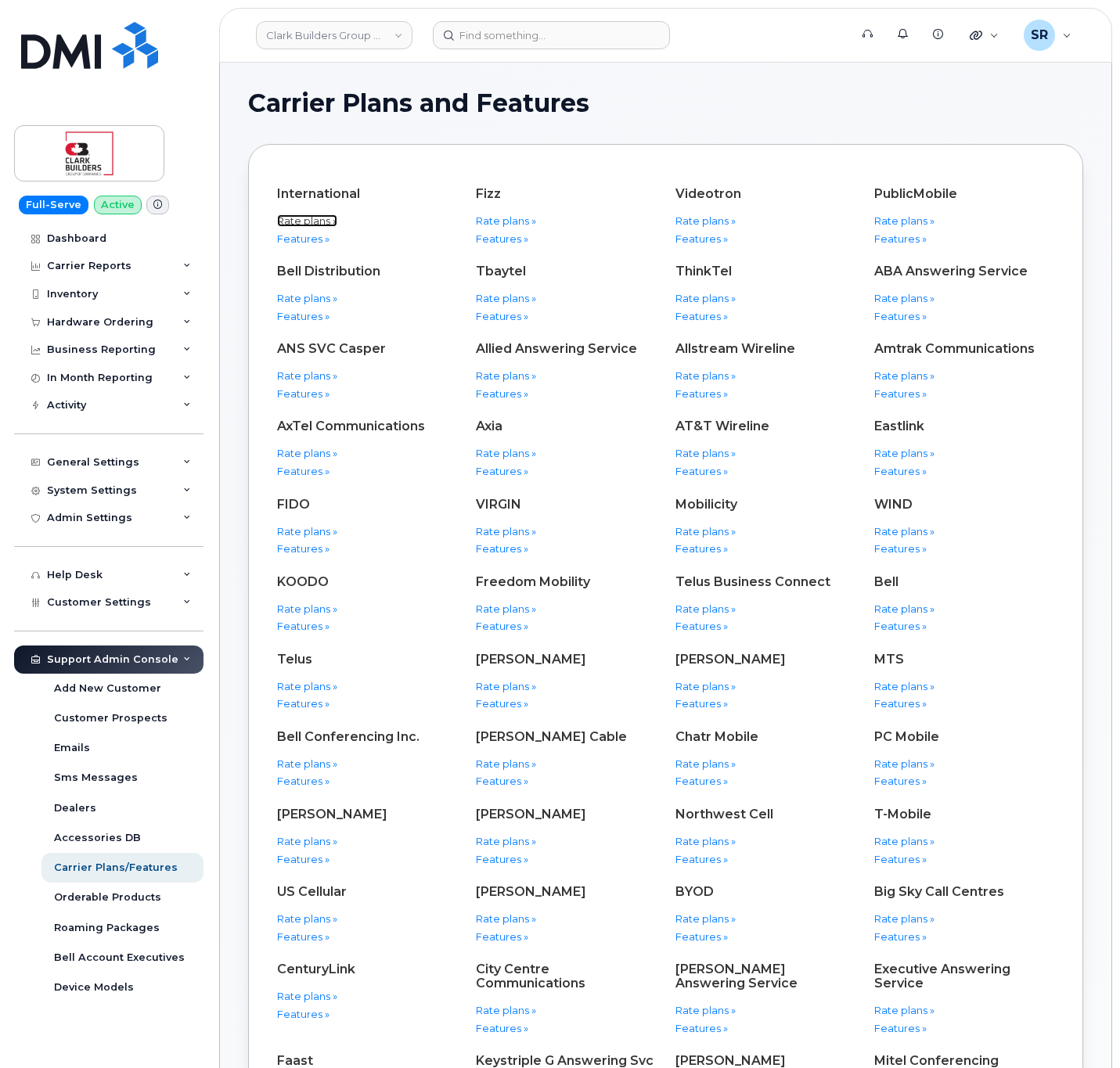
click at [318, 219] on link "Rate plans »" at bounding box center [307, 221] width 60 height 12
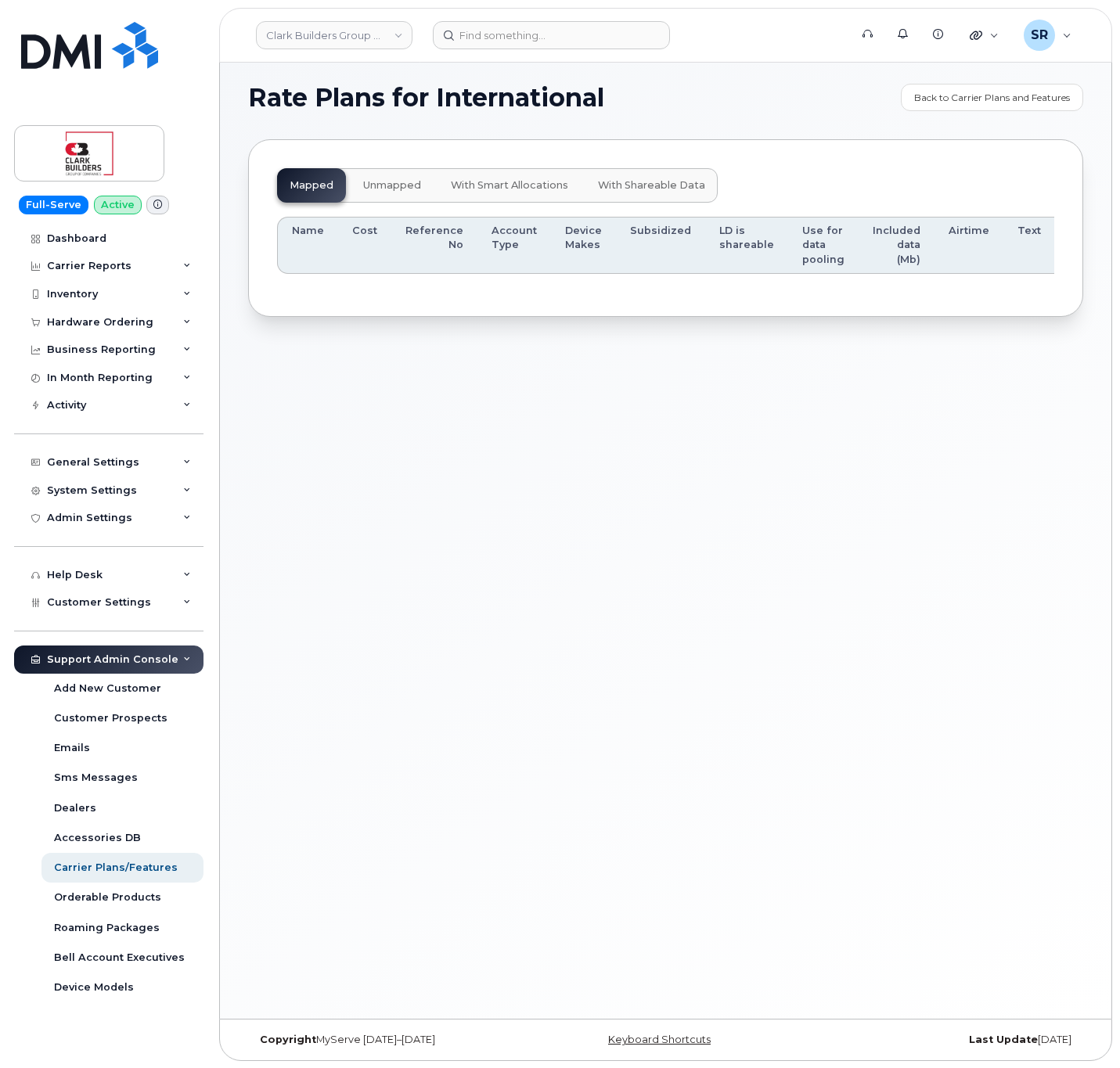
scroll to position [8, 0]
click at [398, 179] on button "unmapped" at bounding box center [392, 184] width 83 height 35
click at [498, 190] on span "with smart allocations" at bounding box center [509, 185] width 118 height 12
click at [658, 191] on span "with shareable data" at bounding box center [651, 185] width 107 height 12
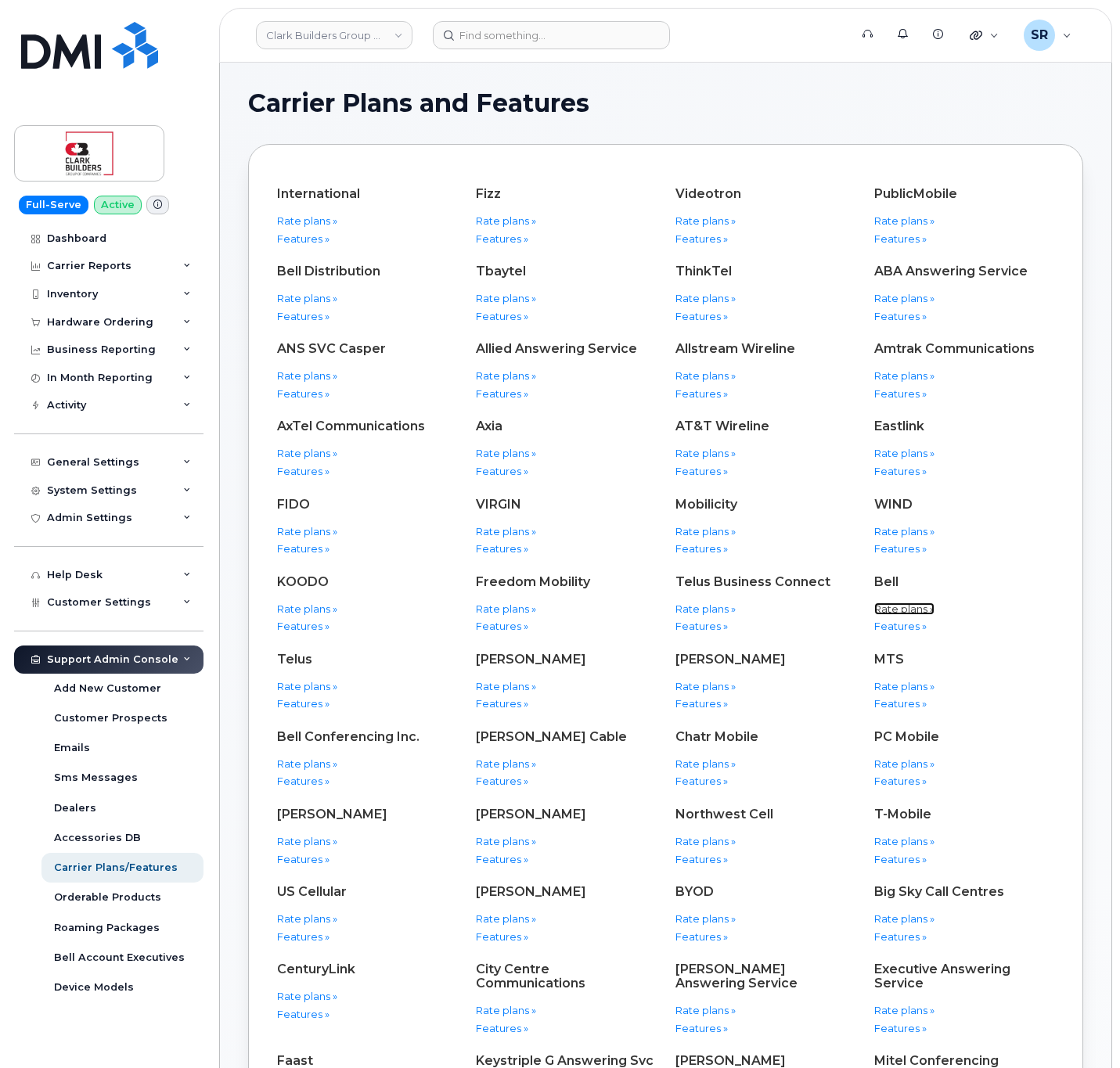
click at [920, 608] on link "Rate plans »" at bounding box center [904, 609] width 60 height 12
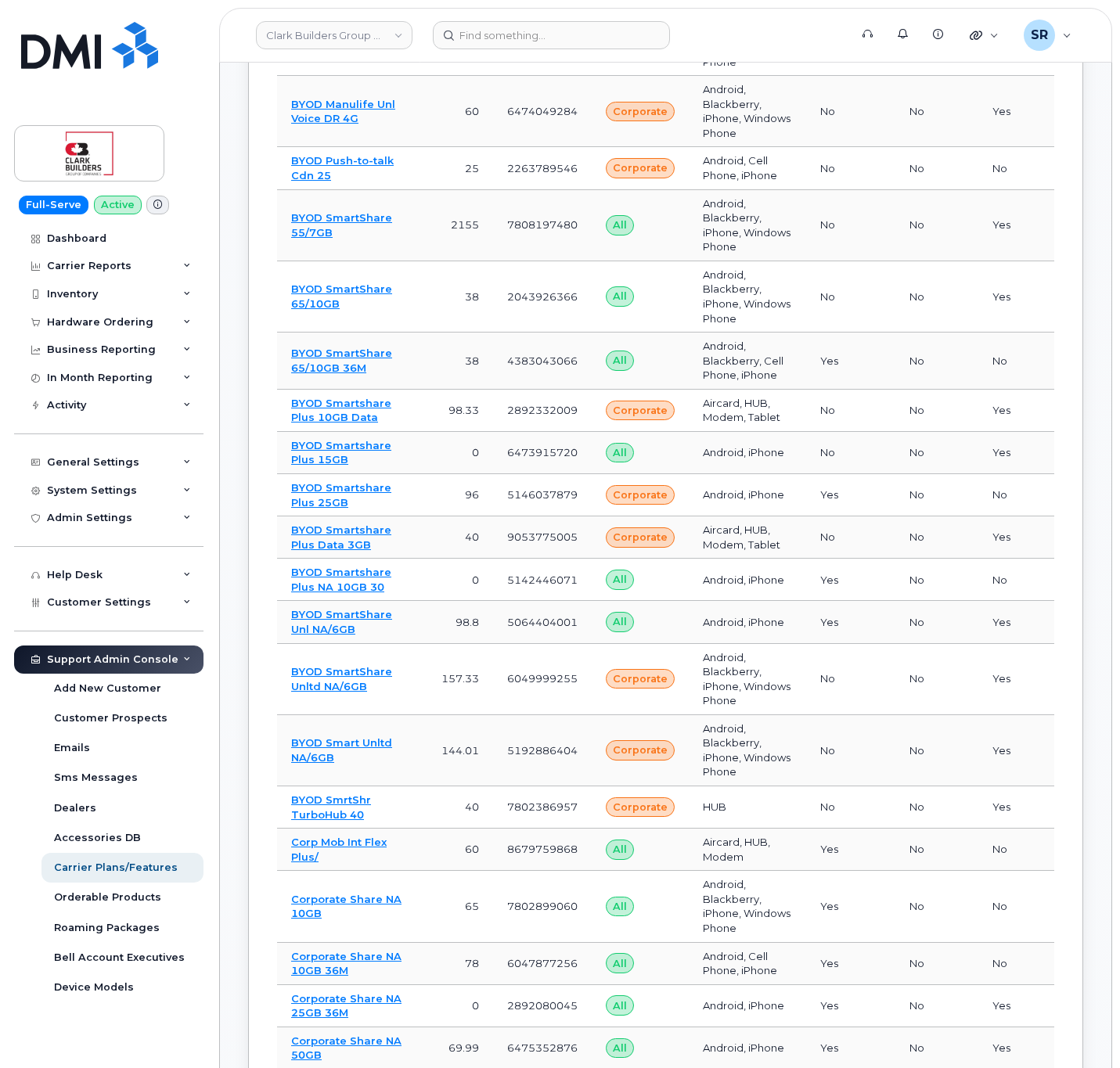
scroll to position [6105, 0]
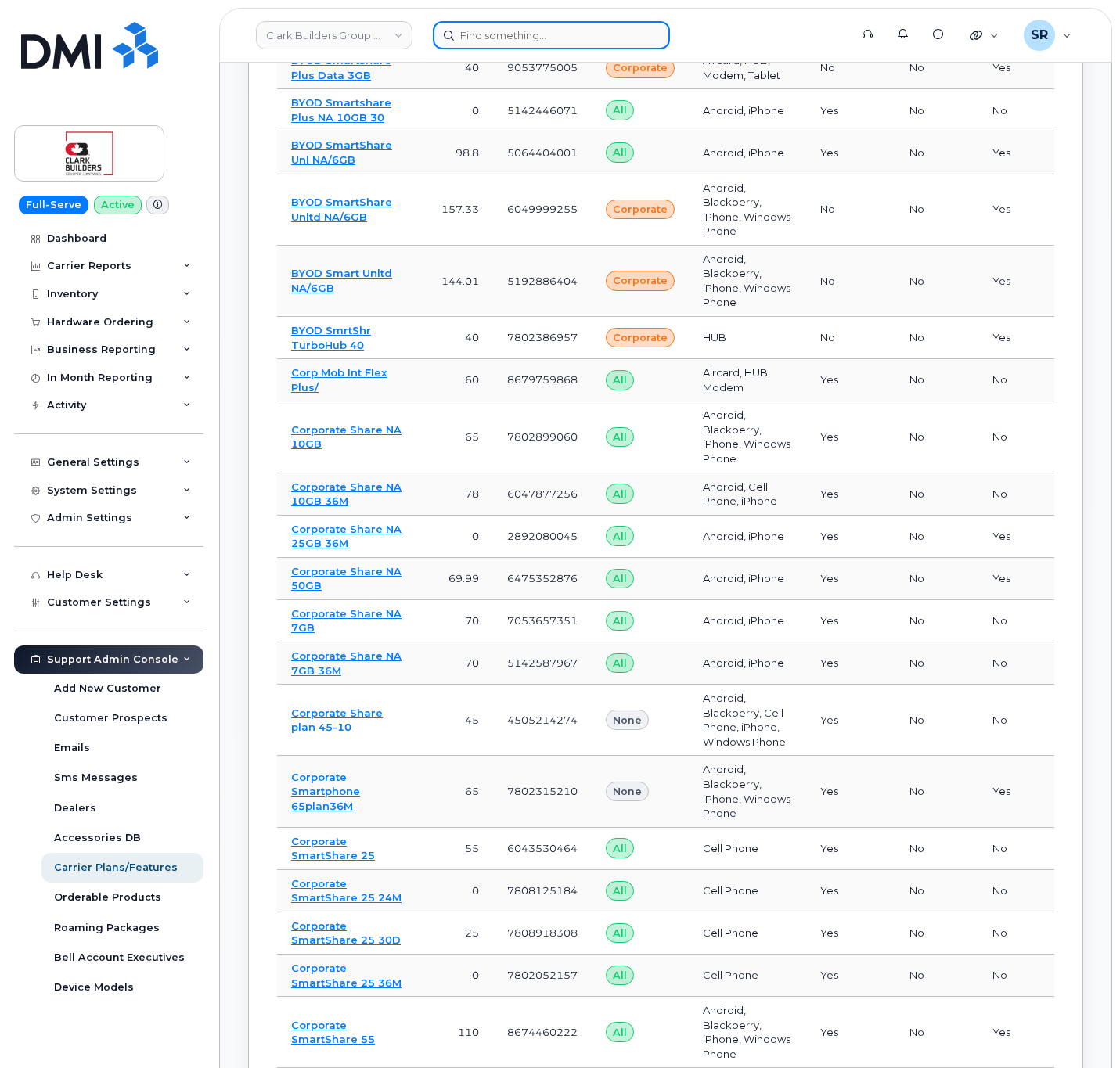
click at [509, 26] on input at bounding box center [552, 35] width 237 height 28
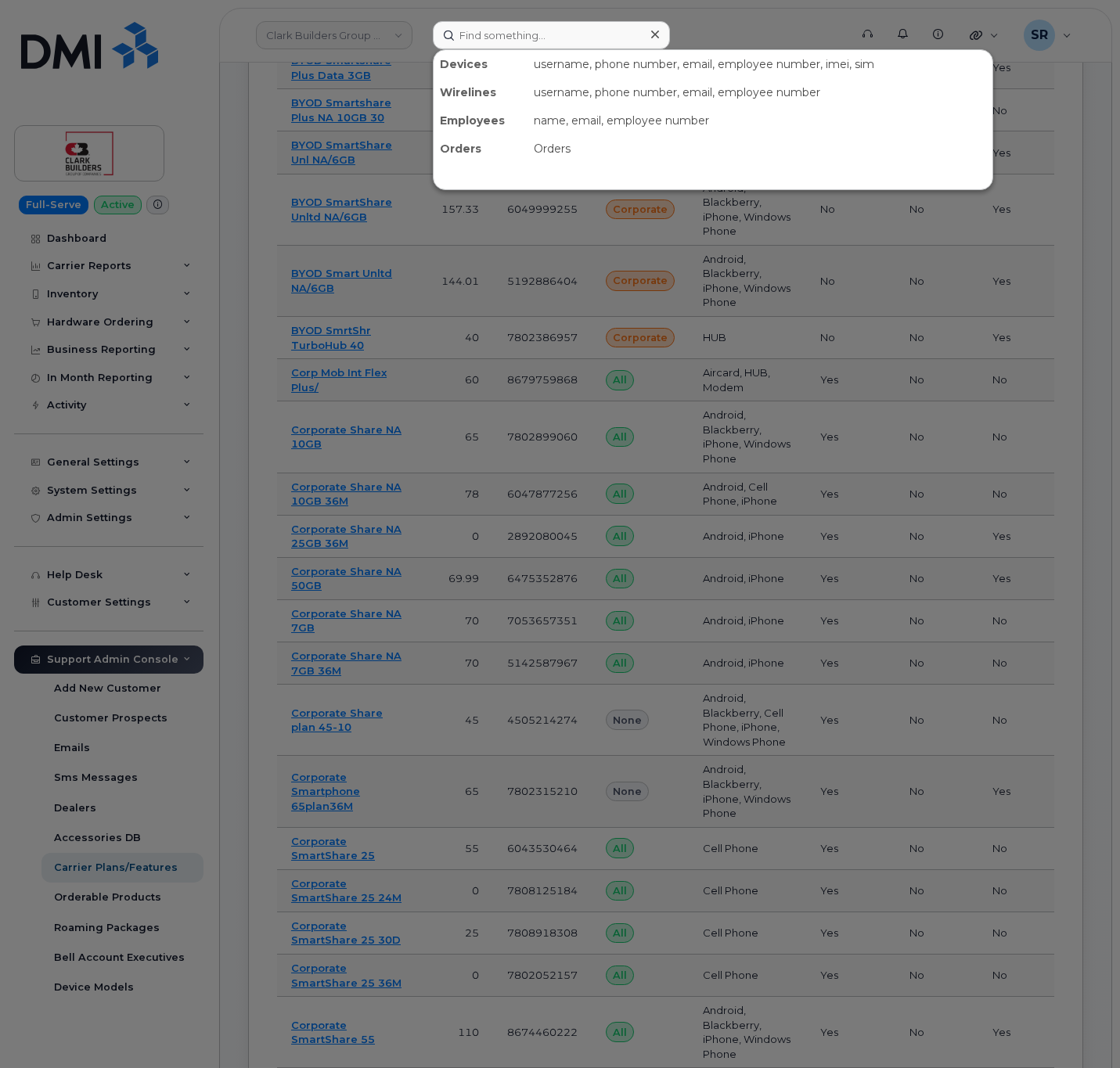
click at [257, 321] on div at bounding box center [560, 534] width 1120 height 1068
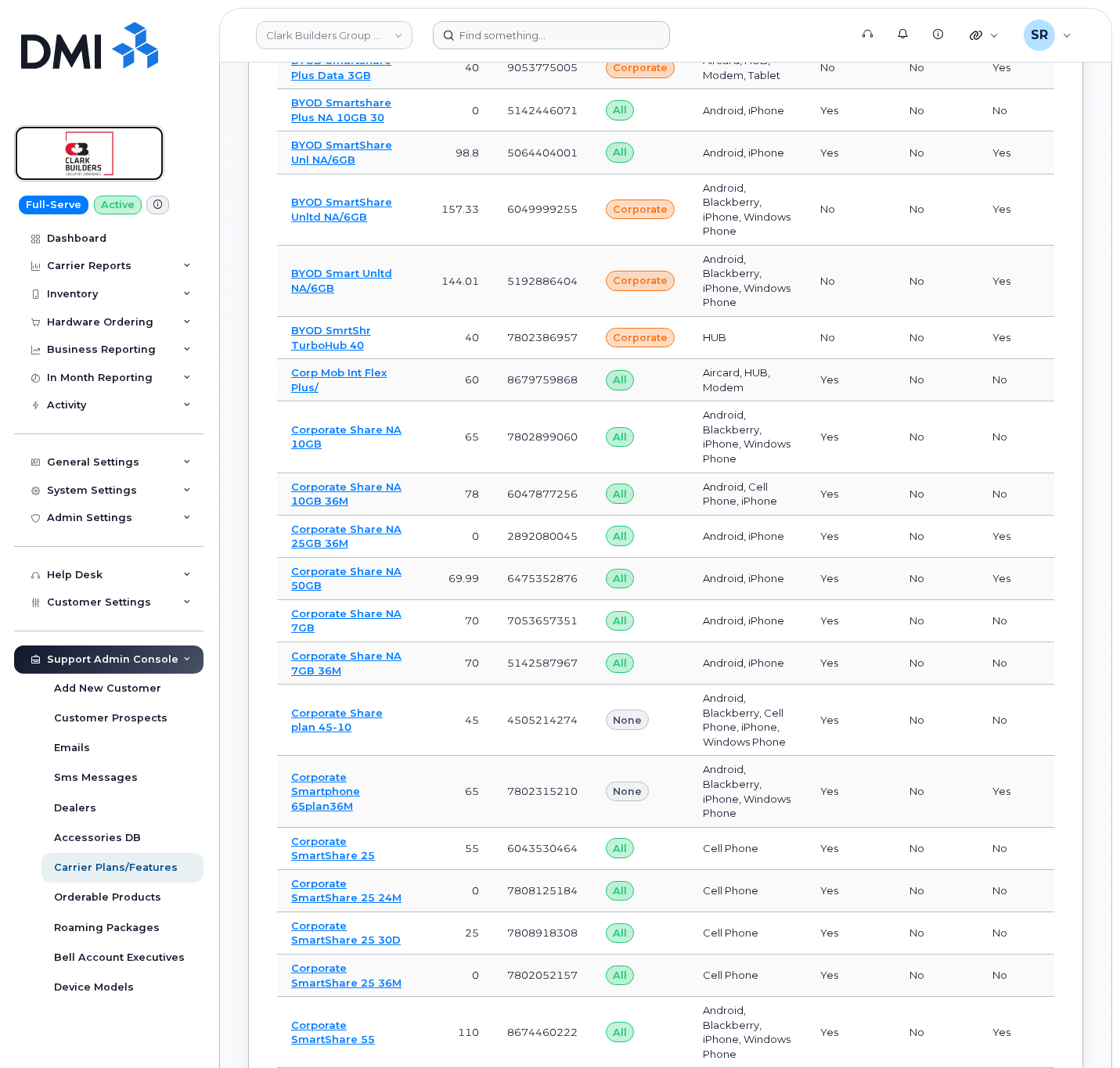
click at [123, 163] on img at bounding box center [89, 153] width 120 height 45
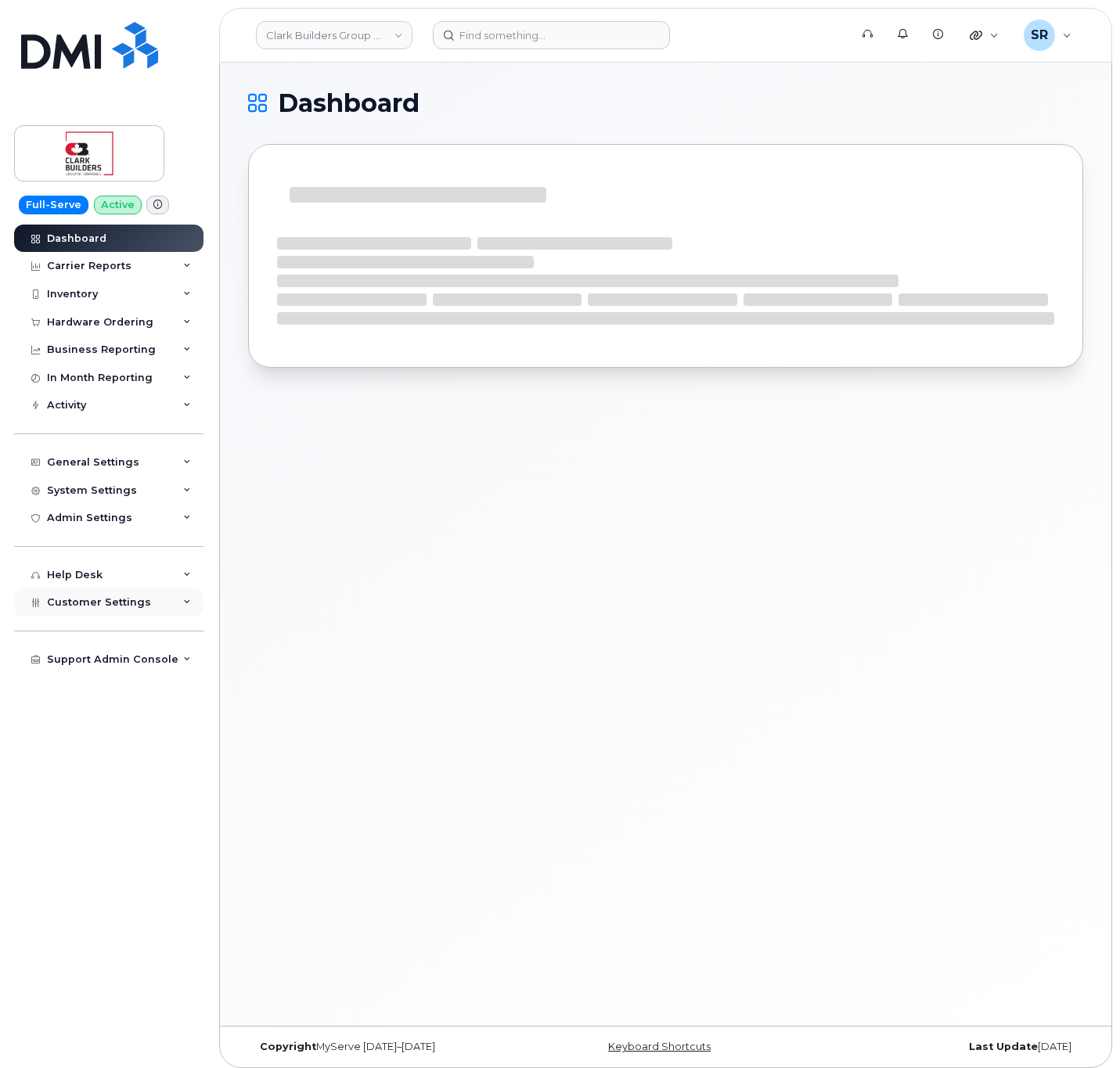
click at [137, 600] on span "Customer Settings" at bounding box center [99, 601] width 104 height 12
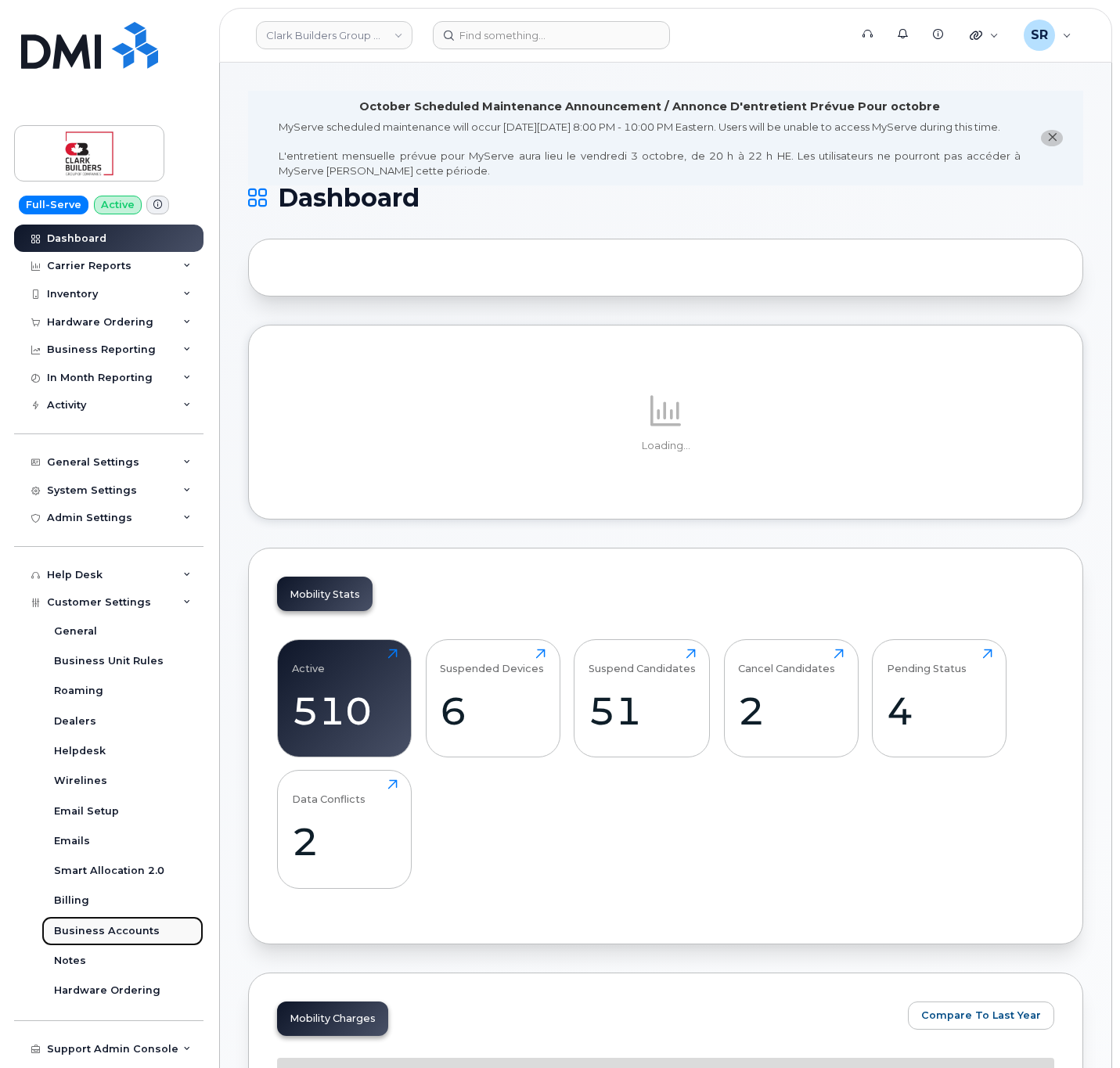
click at [122, 931] on div "Business Accounts" at bounding box center [106, 932] width 105 height 14
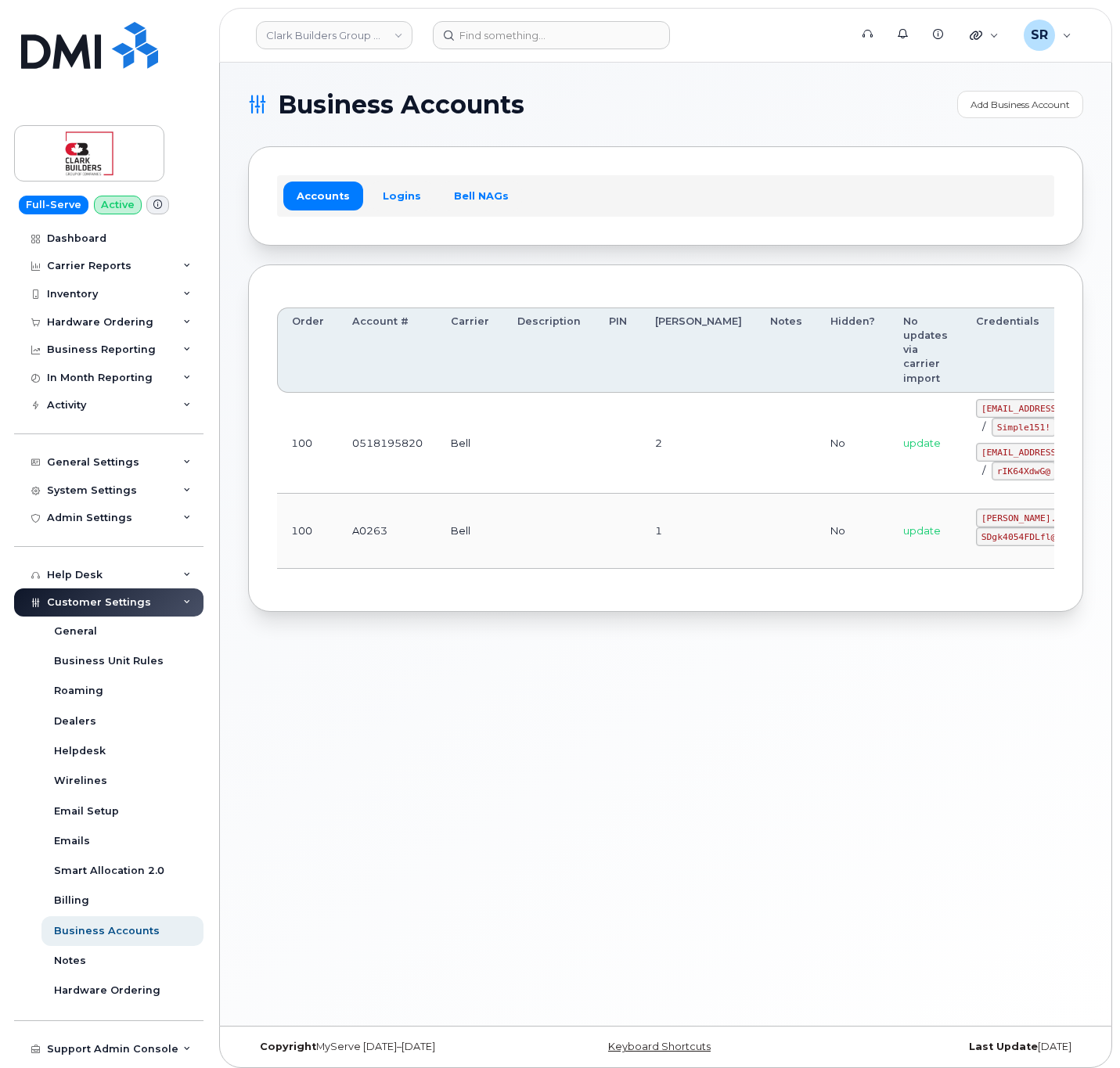
drag, startPoint x: 606, startPoint y: 588, endPoint x: 681, endPoint y: 595, distance: 75.3
click at [681, 583] on div "Order Account # Carrier Description PIN [PERSON_NAME] Notes Hidden? No updates …" at bounding box center [666, 437] width 777 height 290
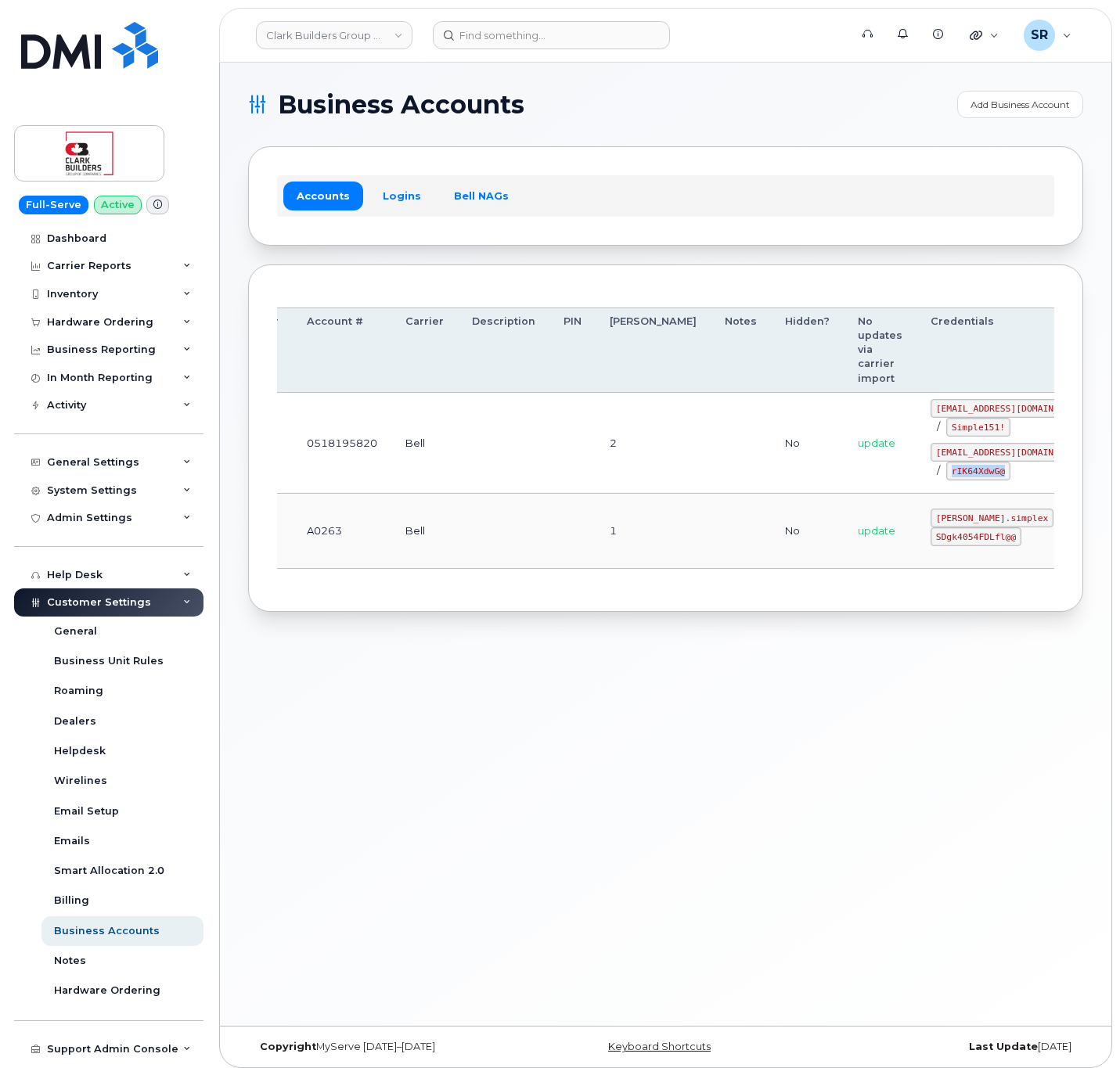
drag, startPoint x: 871, startPoint y: 476, endPoint x: 932, endPoint y: 487, distance: 62.0
click at [932, 487] on td "[EMAIL_ADDRESS][DOMAIN_NAME] / Simple151! [EMAIL_ADDRESS][DOMAIN_NAME] / rIK64X…" at bounding box center [1010, 444] width 189 height 101
copy code "rIK64XdwG@"
